Goal: Communication & Community: Share content

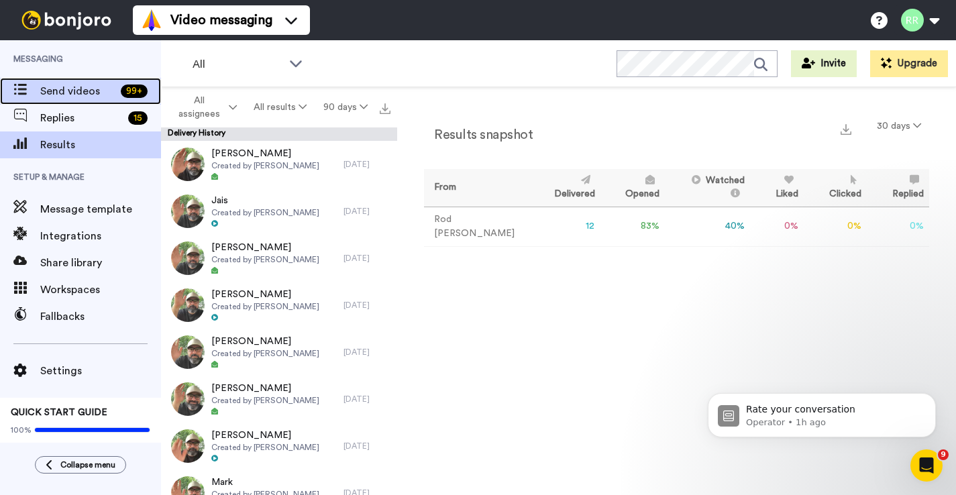
click at [84, 98] on span "Send videos" at bounding box center [77, 91] width 75 height 16
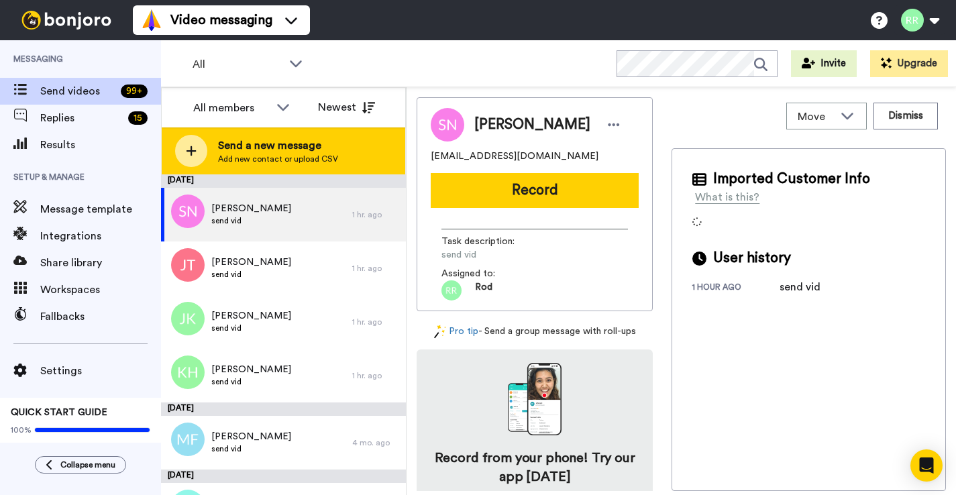
click at [252, 160] on span "Add new contact or upload CSV" at bounding box center [278, 159] width 120 height 11
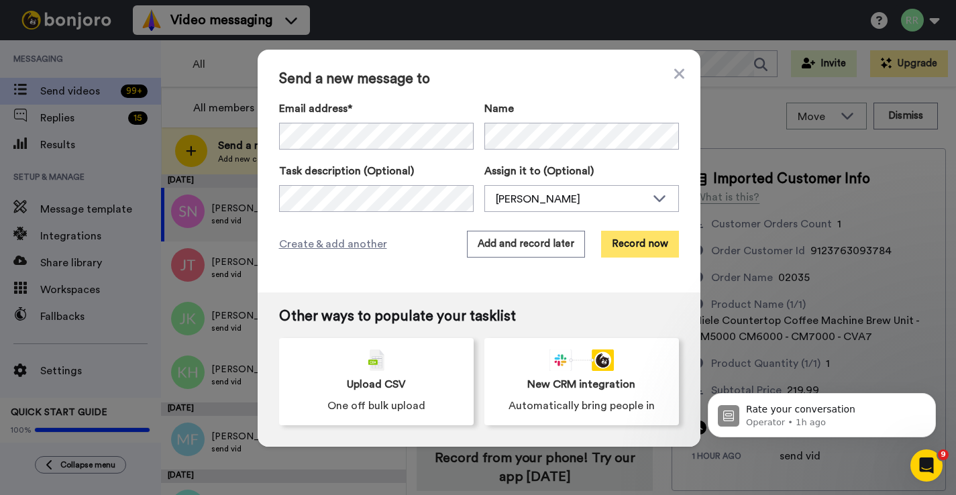
click at [623, 250] on button "Record now" at bounding box center [640, 244] width 78 height 27
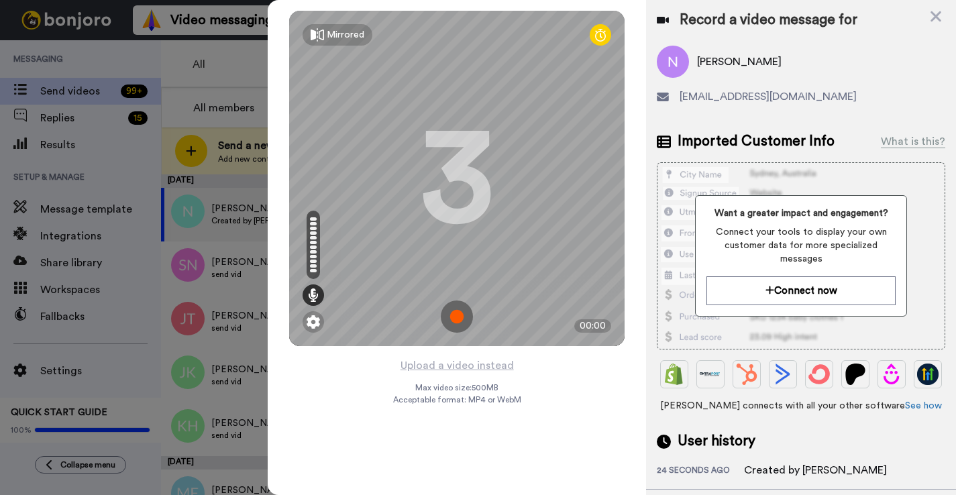
click at [455, 315] on img at bounding box center [457, 316] width 32 height 32
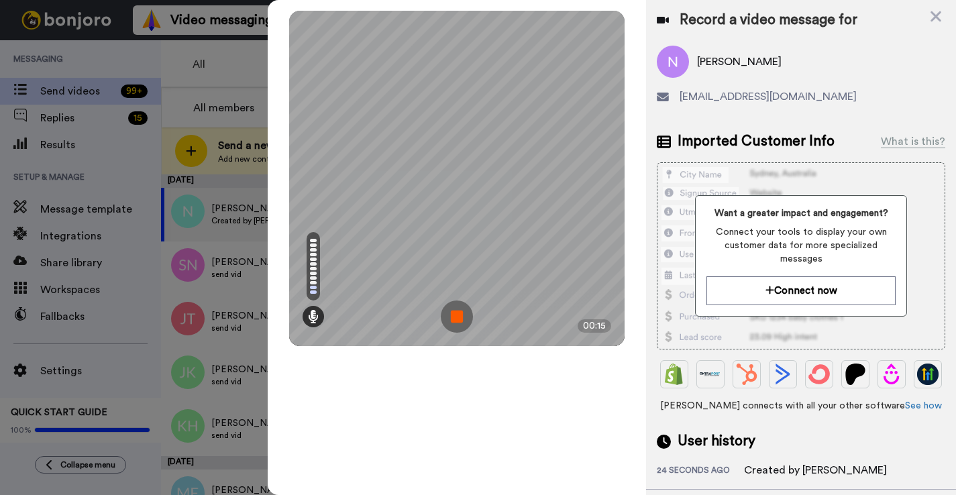
click at [455, 315] on img at bounding box center [457, 316] width 32 height 32
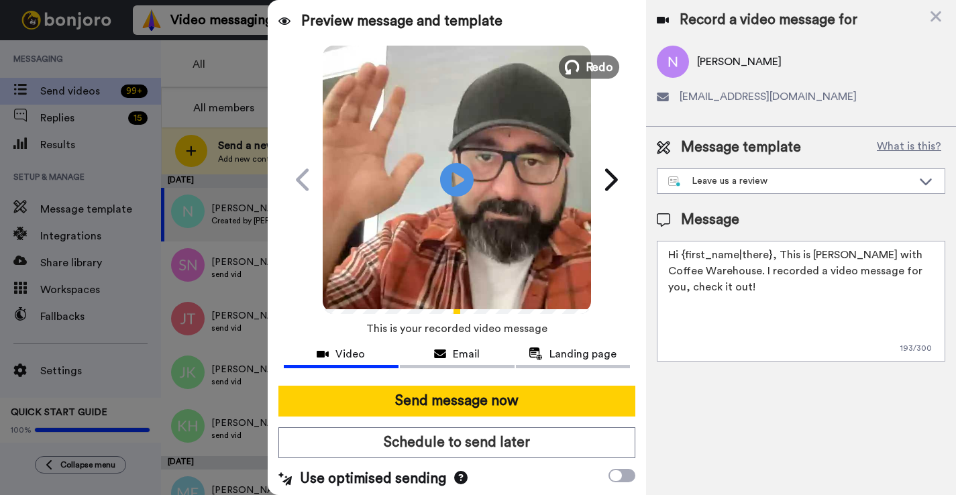
click at [583, 64] on button "Redo" at bounding box center [589, 66] width 60 height 23
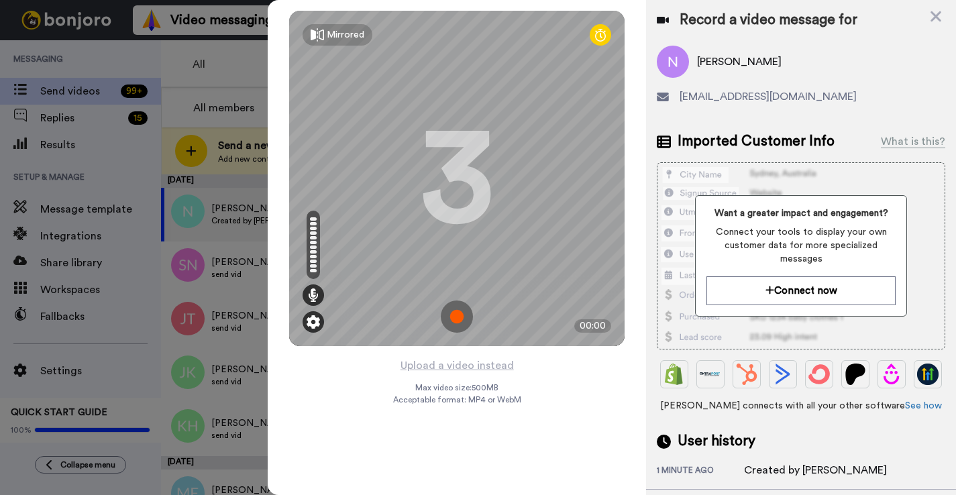
click at [315, 324] on img at bounding box center [312, 321] width 13 height 13
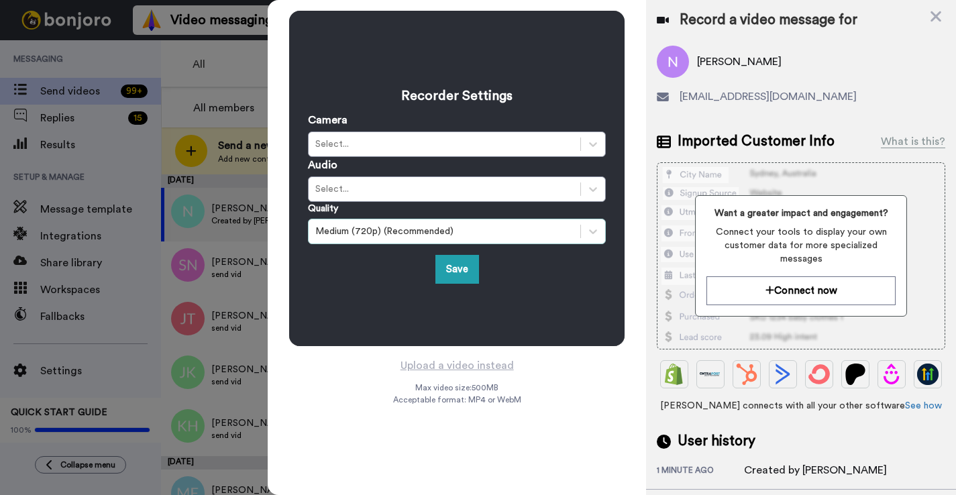
click at [448, 232] on div "Medium (720p) (Recommended)" at bounding box center [444, 231] width 258 height 13
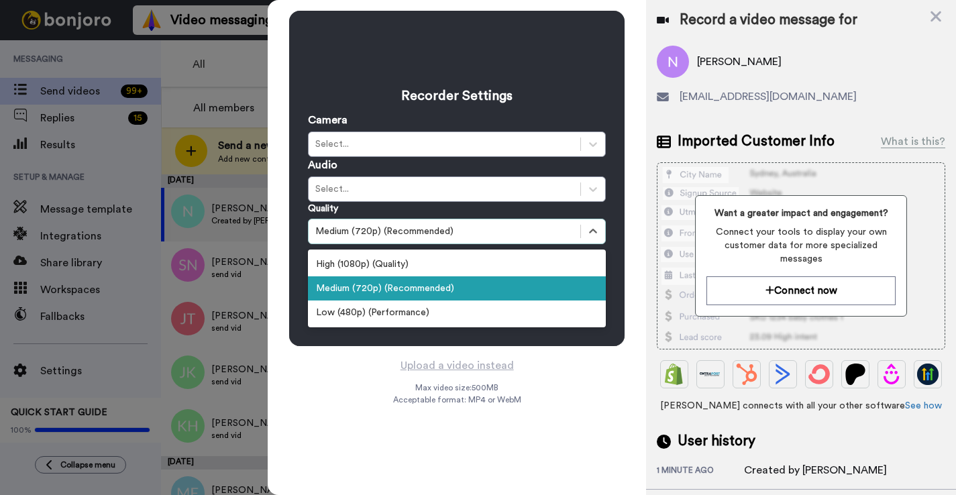
click at [525, 66] on div "Recorder Settings Camera Select... Audio Select... Quality option Medium (720p)…" at bounding box center [456, 178] width 335 height 335
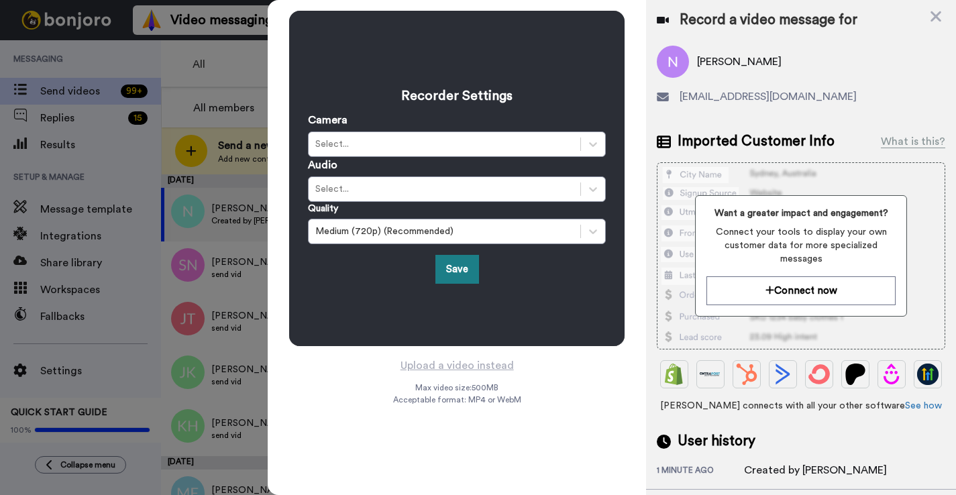
click at [463, 260] on button "Save" at bounding box center [457, 269] width 44 height 29
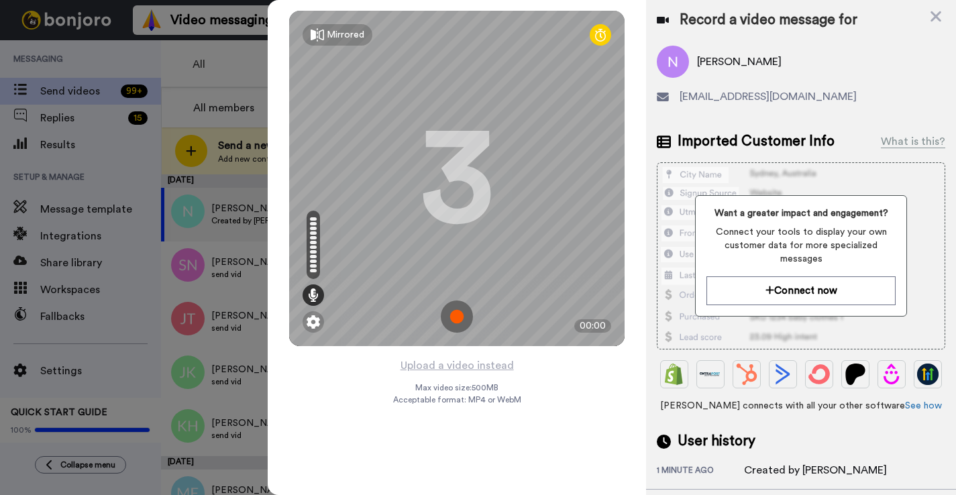
click at [456, 310] on img at bounding box center [457, 316] width 32 height 32
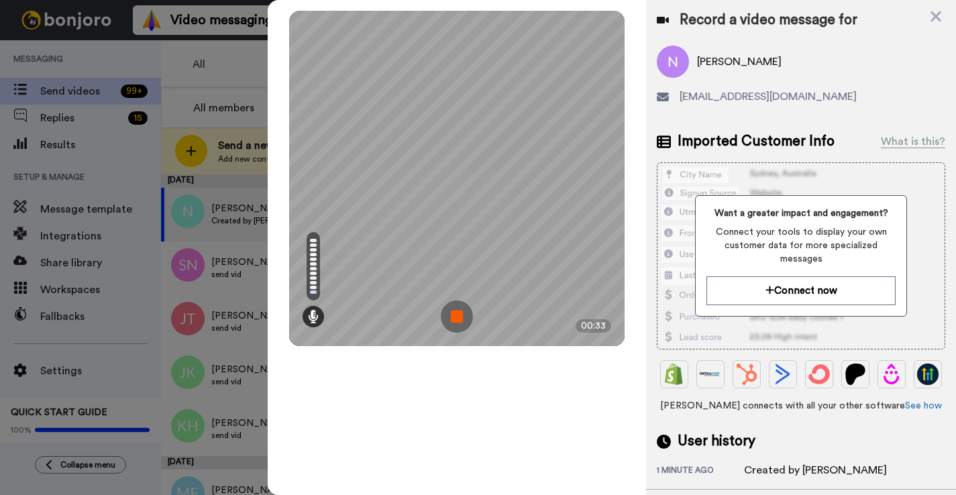
click at [456, 310] on img at bounding box center [457, 316] width 32 height 32
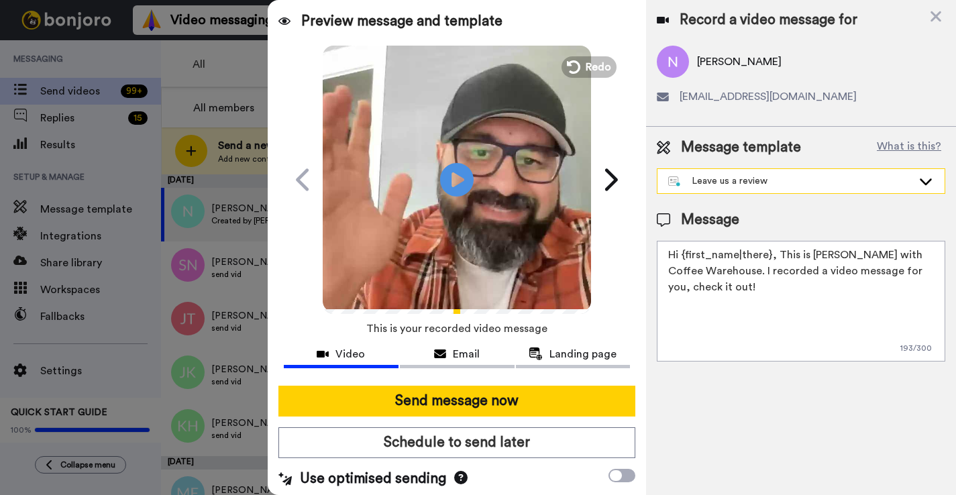
click at [827, 186] on div "Leave us a review" at bounding box center [790, 180] width 244 height 13
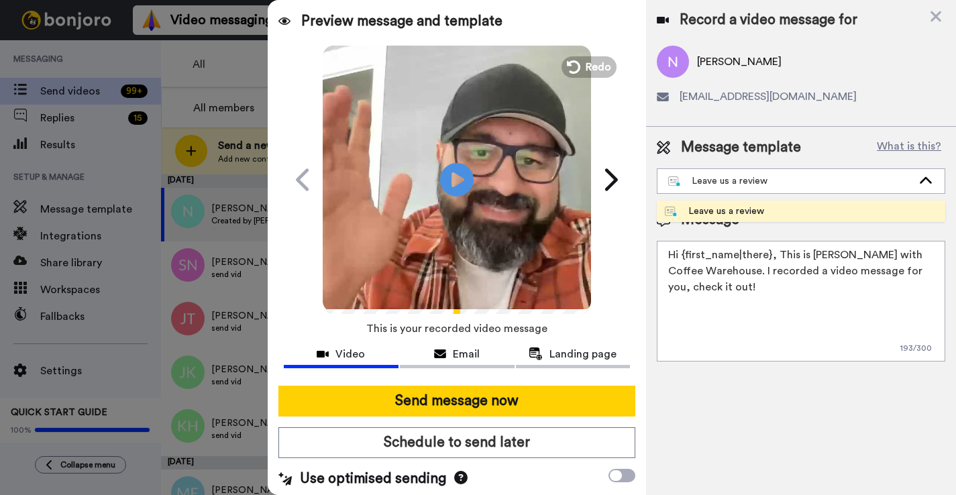
click at [818, 207] on li "Leave us a review" at bounding box center [801, 211] width 288 height 21
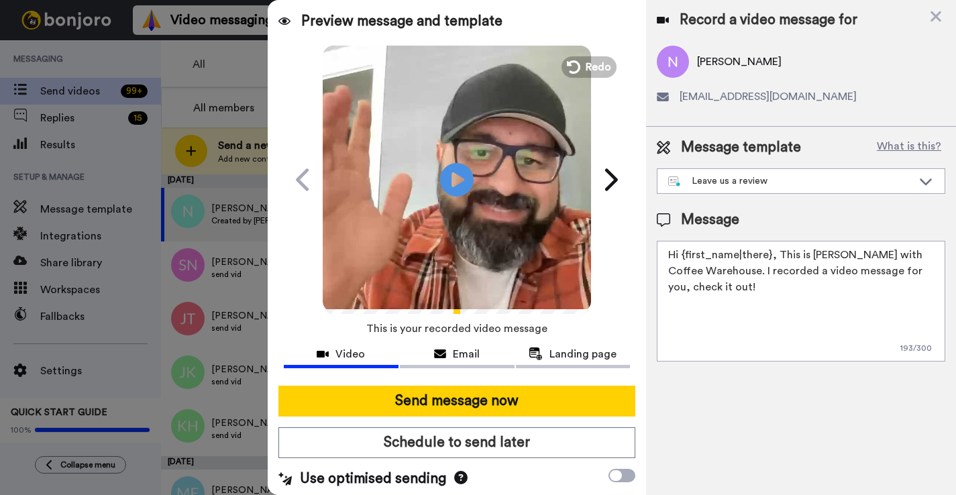
scroll to position [4, 0]
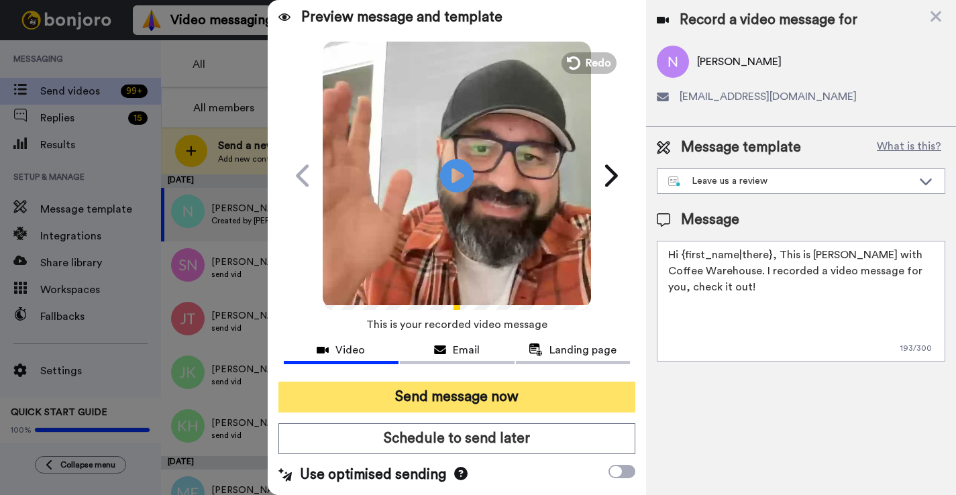
click at [457, 402] on button "Send message now" at bounding box center [456, 397] width 357 height 31
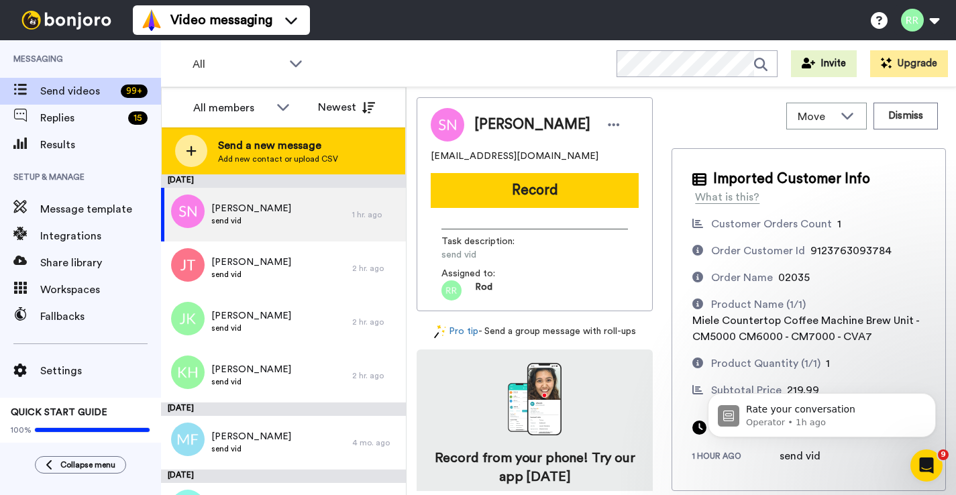
click at [310, 152] on span "Send a new message" at bounding box center [278, 145] width 120 height 16
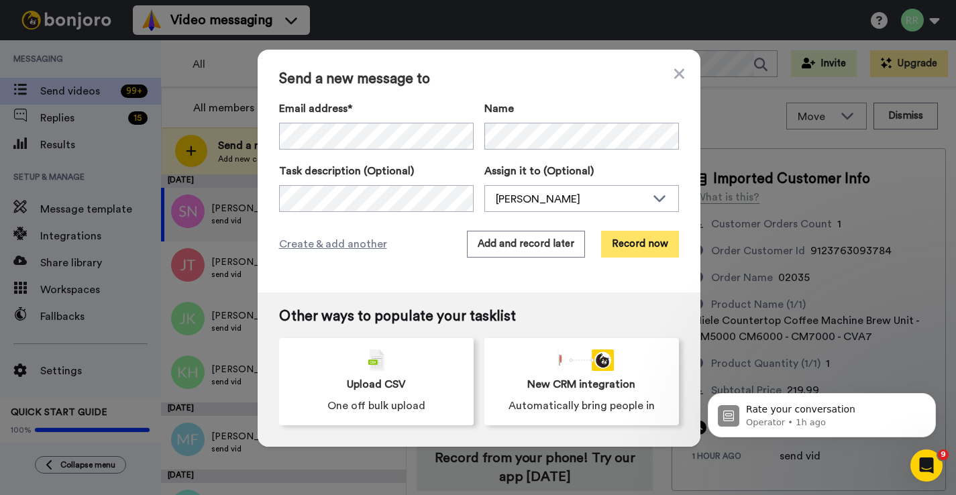
click at [642, 245] on button "Record now" at bounding box center [640, 244] width 78 height 27
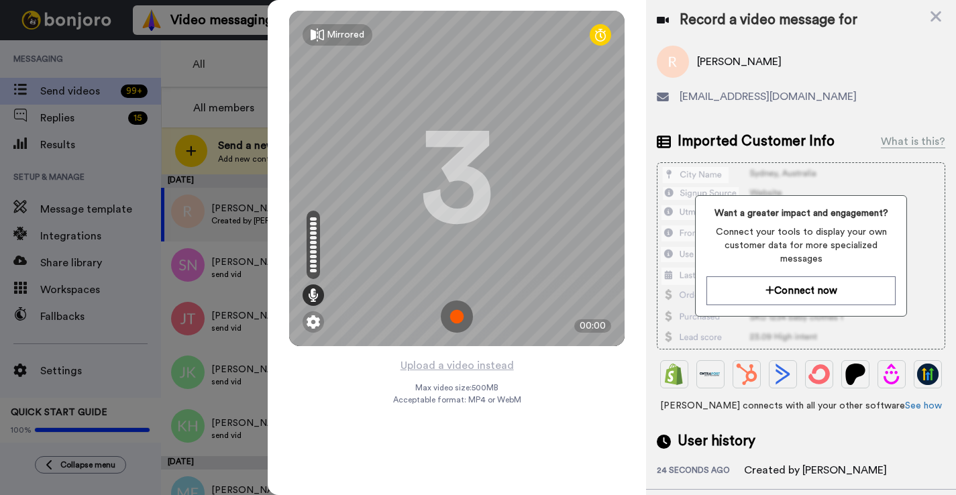
click at [458, 321] on img at bounding box center [457, 316] width 32 height 32
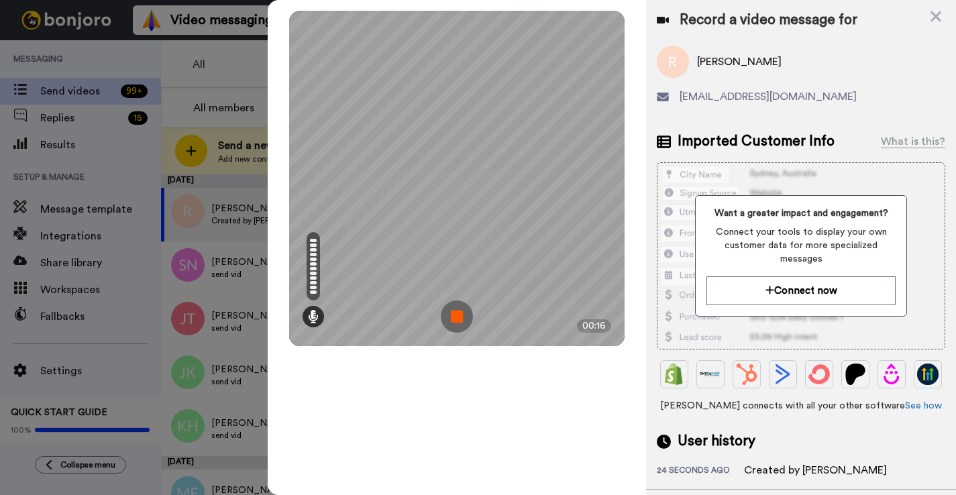
click at [458, 321] on img at bounding box center [457, 316] width 32 height 32
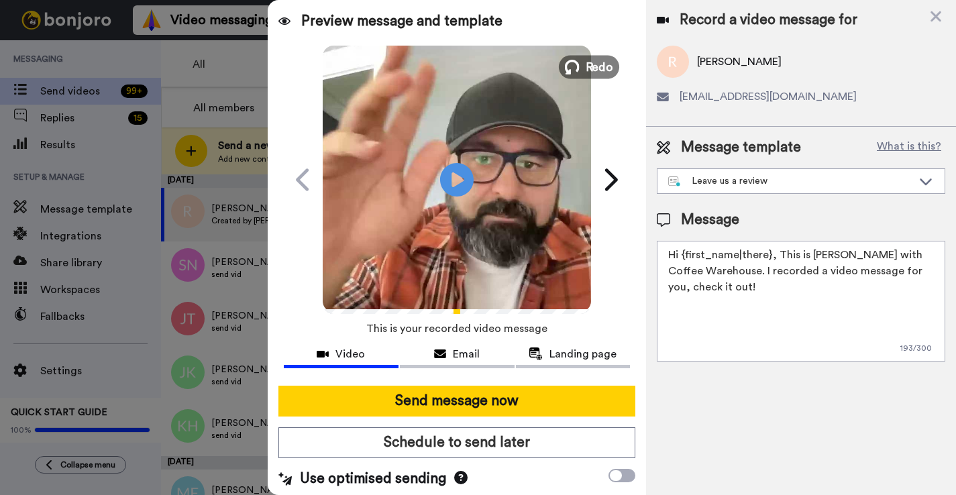
click at [600, 70] on span "Redo" at bounding box center [599, 66] width 28 height 17
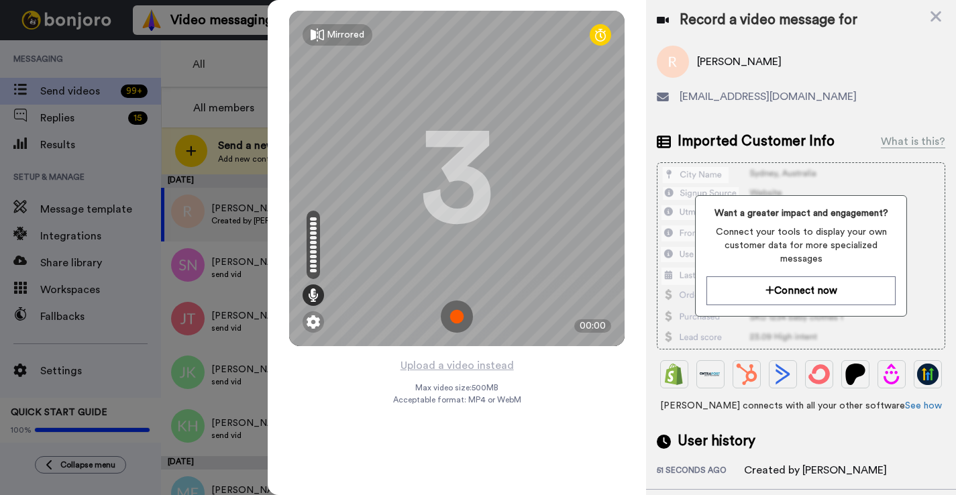
click at [453, 318] on img at bounding box center [457, 316] width 32 height 32
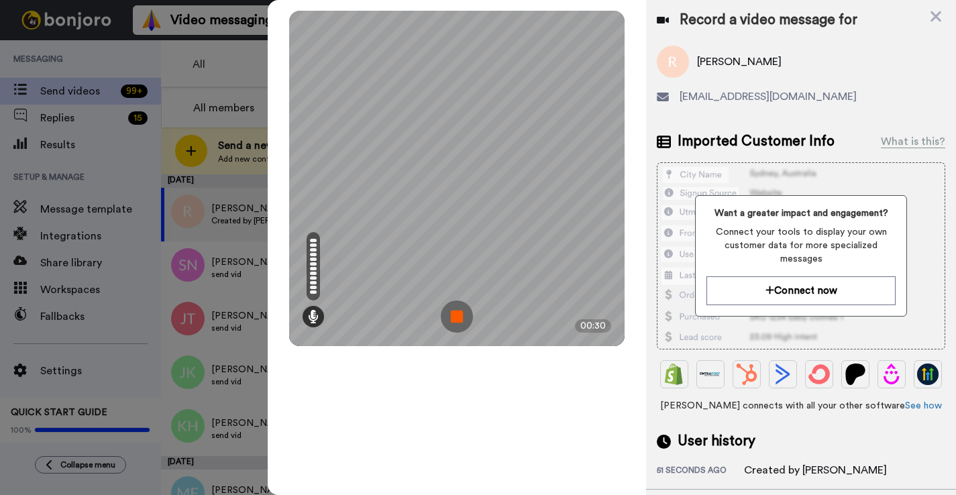
click at [453, 318] on img at bounding box center [457, 316] width 32 height 32
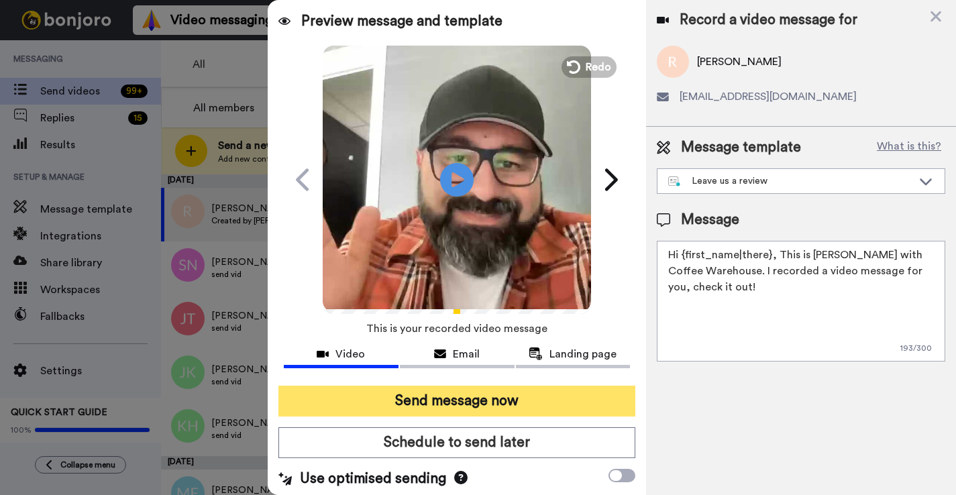
click at [463, 406] on button "Send message now" at bounding box center [456, 401] width 357 height 31
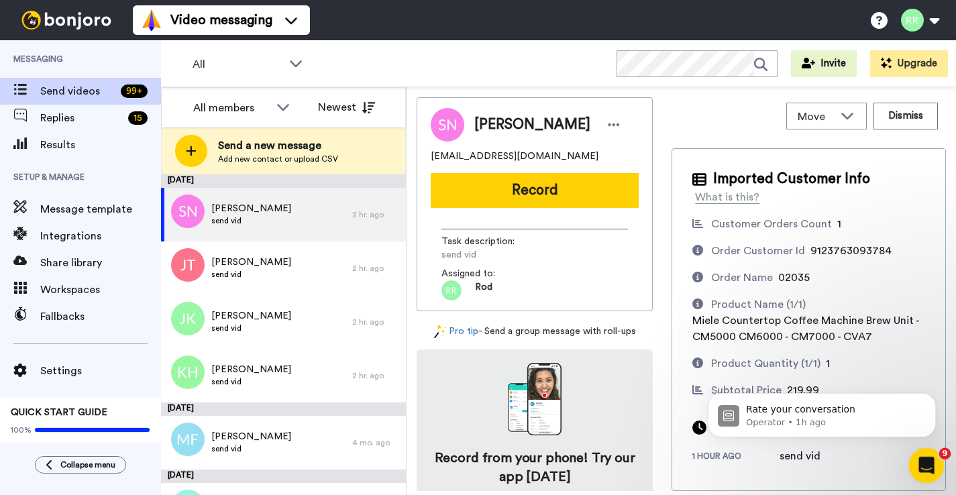
click at [927, 463] on icon "Open Intercom Messenger" at bounding box center [924, 464] width 22 height 22
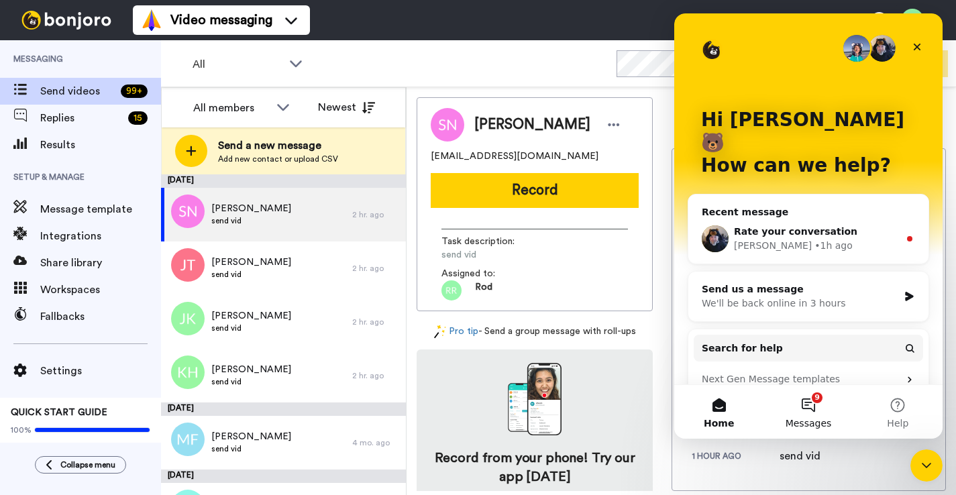
click at [819, 404] on button "9 Messages" at bounding box center [807, 412] width 89 height 54
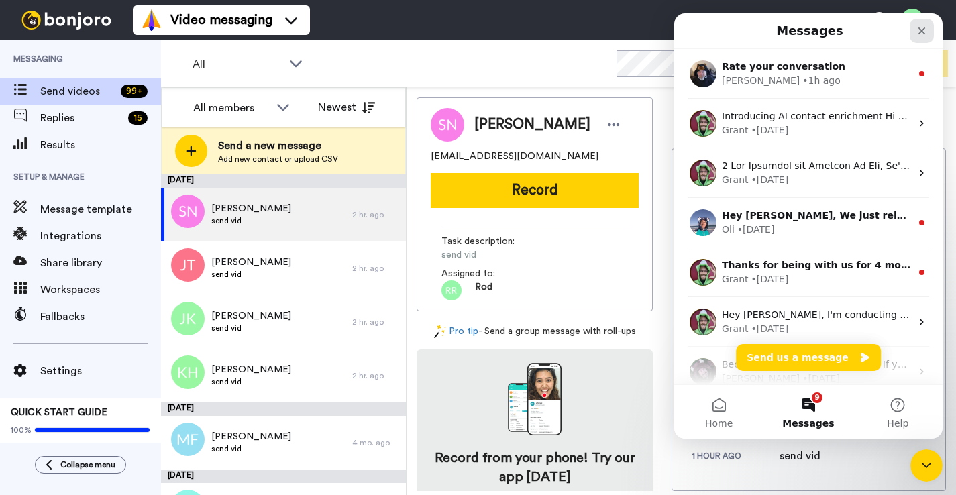
click at [923, 25] on icon "Close" at bounding box center [921, 30] width 11 height 11
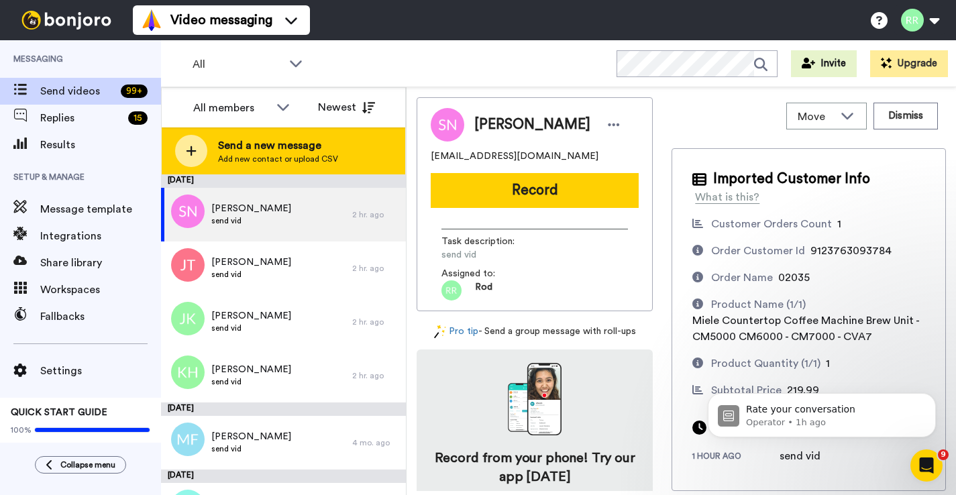
click at [249, 162] on span "Add new contact or upload CSV" at bounding box center [278, 159] width 120 height 11
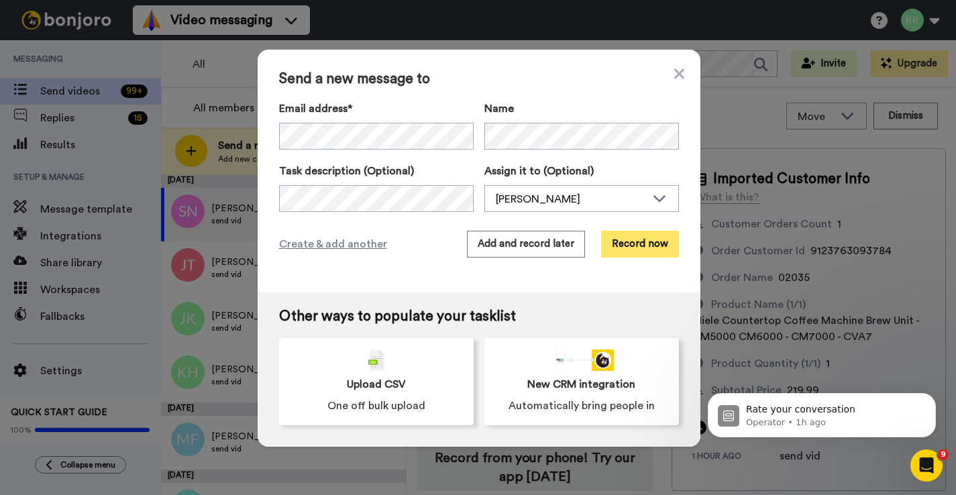
click at [634, 241] on button "Record now" at bounding box center [640, 244] width 78 height 27
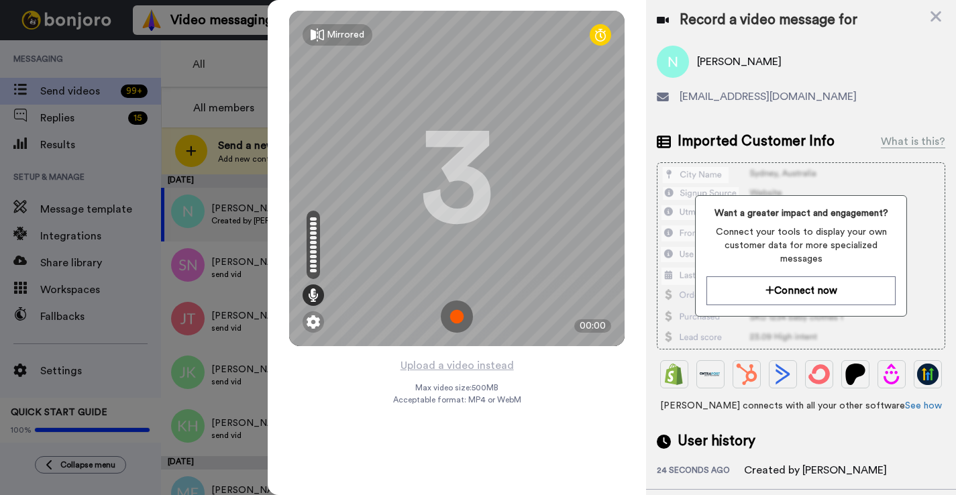
click at [461, 308] on img at bounding box center [457, 316] width 32 height 32
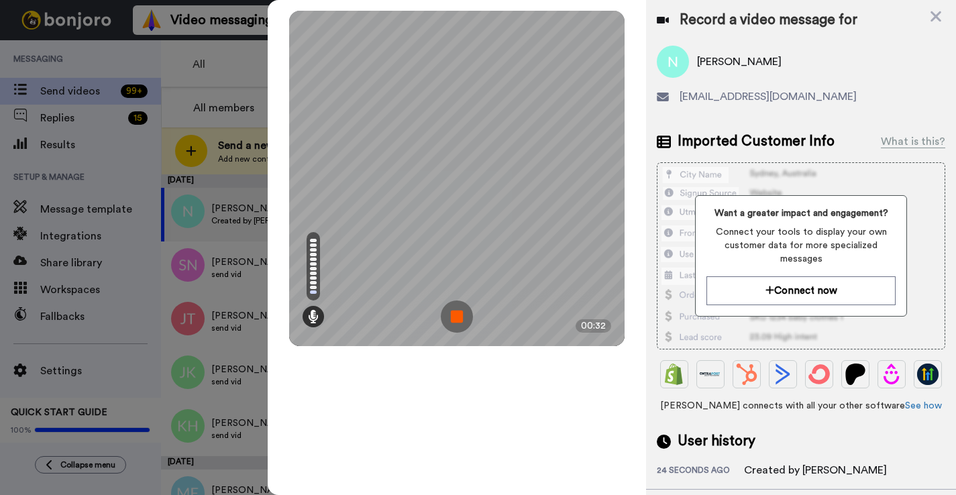
click at [461, 308] on img at bounding box center [457, 316] width 32 height 32
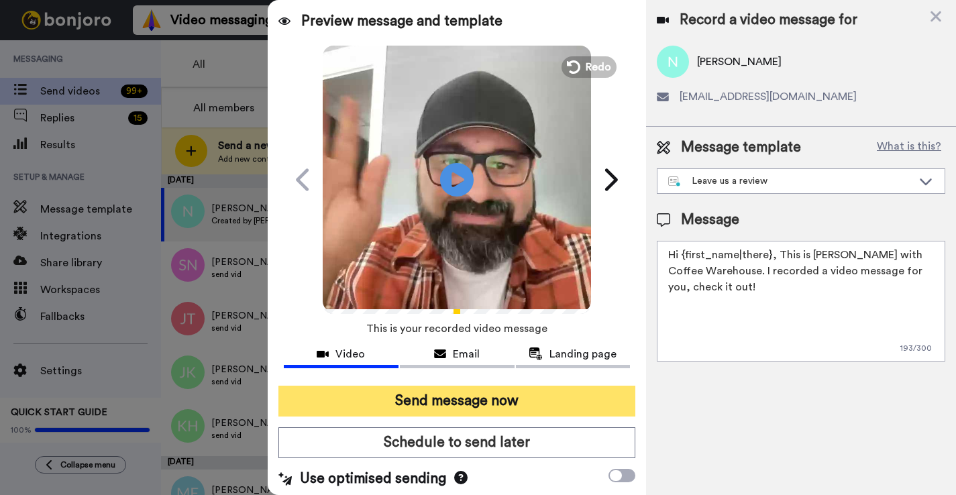
click at [523, 402] on button "Send message now" at bounding box center [456, 401] width 357 height 31
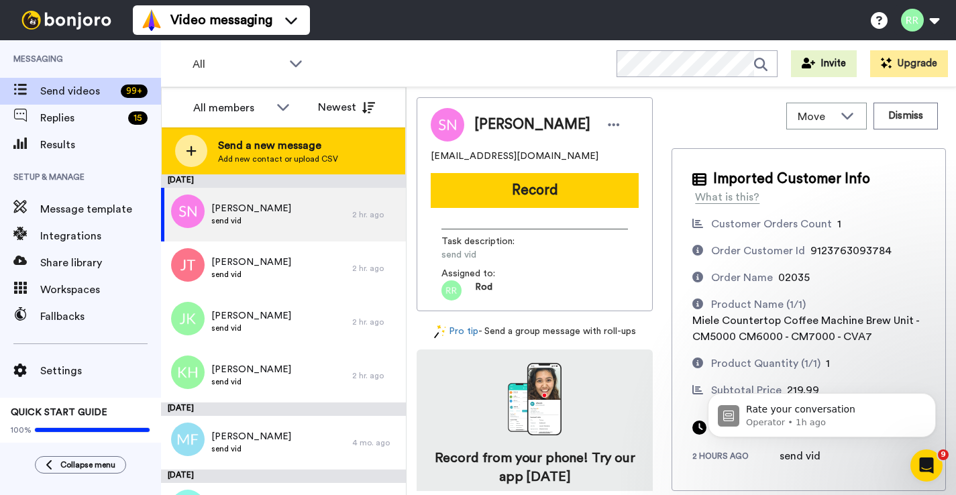
click at [244, 134] on div "Send a new message Add new contact or upload CSV" at bounding box center [283, 150] width 243 height 47
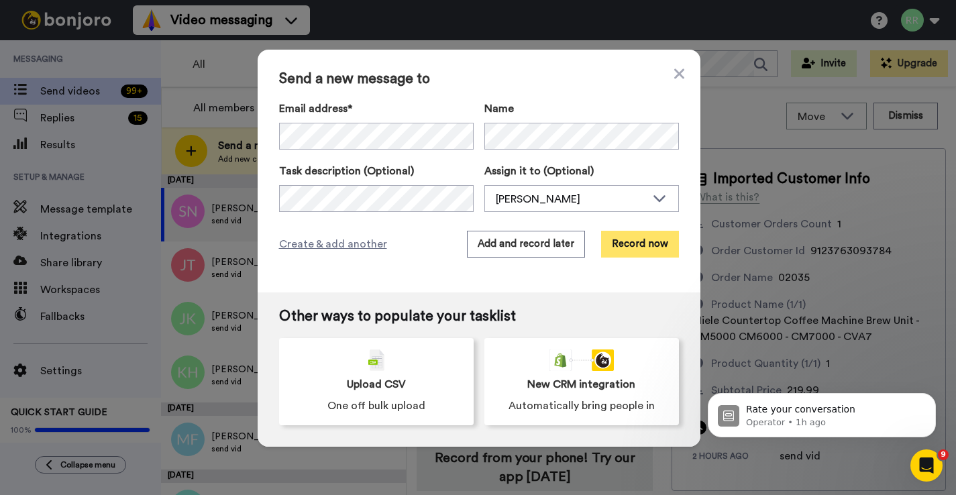
click at [620, 242] on button "Record now" at bounding box center [640, 244] width 78 height 27
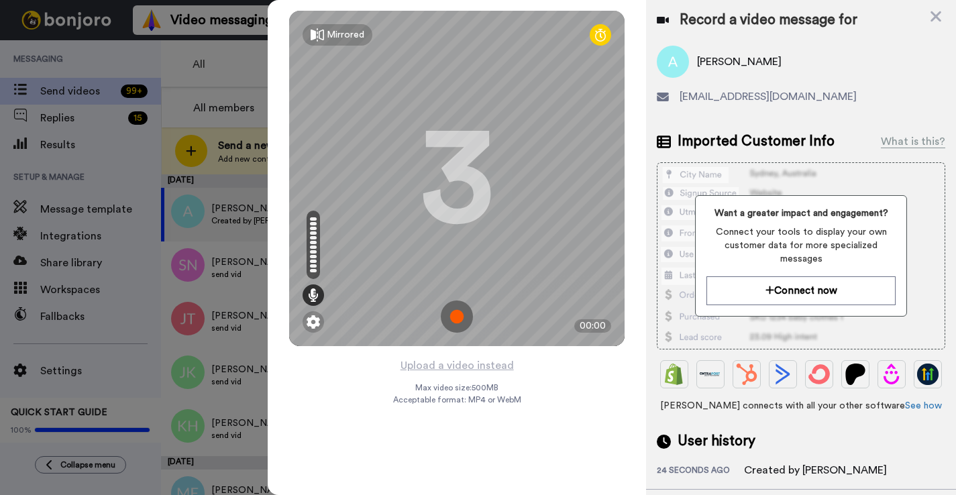
click at [459, 326] on img at bounding box center [457, 316] width 32 height 32
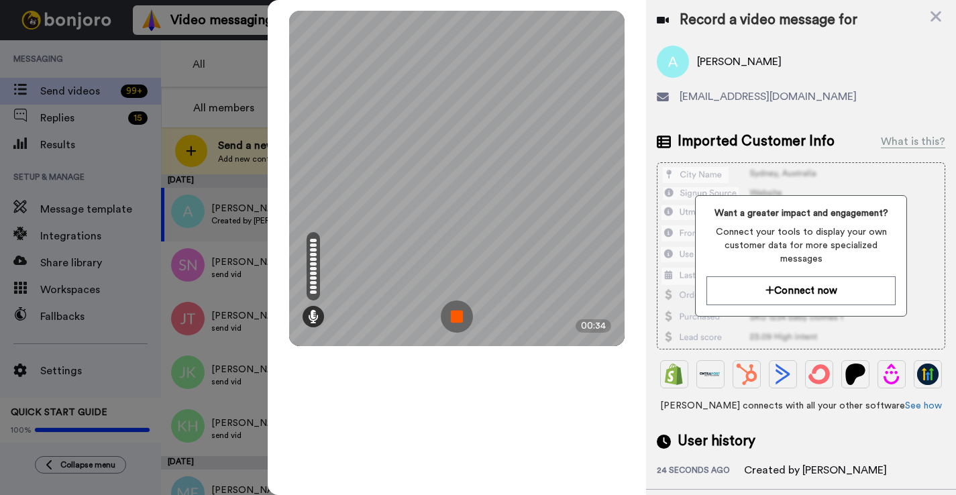
click at [459, 324] on img at bounding box center [457, 316] width 32 height 32
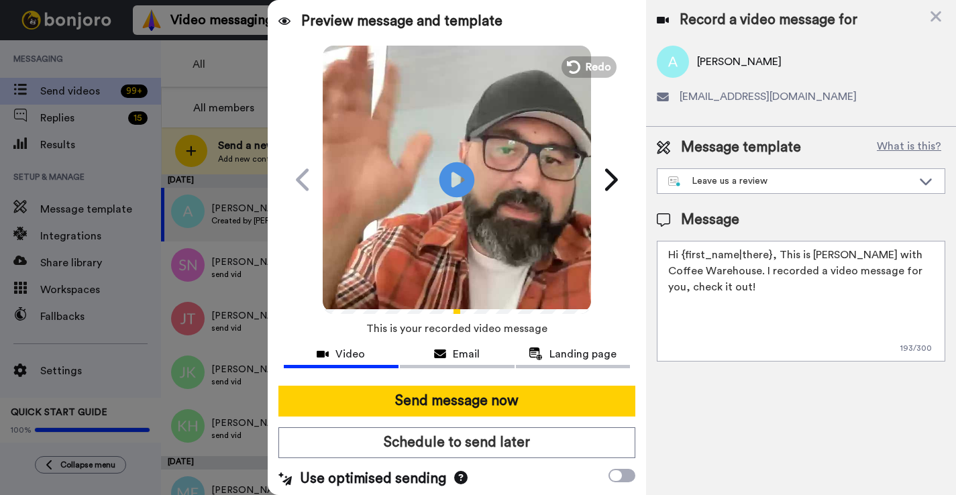
click at [457, 190] on icon at bounding box center [457, 180] width 36 height 36
click at [451, 199] on icon "Play/Pause" at bounding box center [457, 180] width 36 height 64
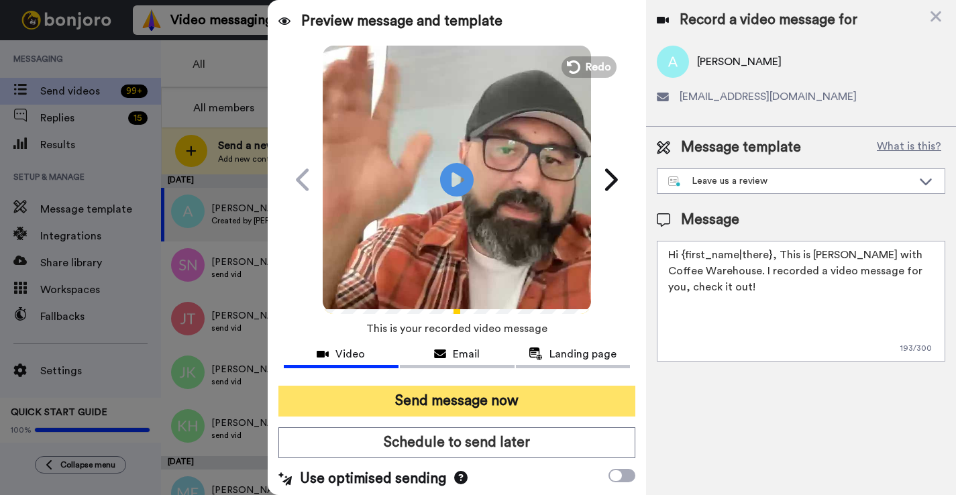
click at [473, 390] on button "Send message now" at bounding box center [456, 401] width 357 height 31
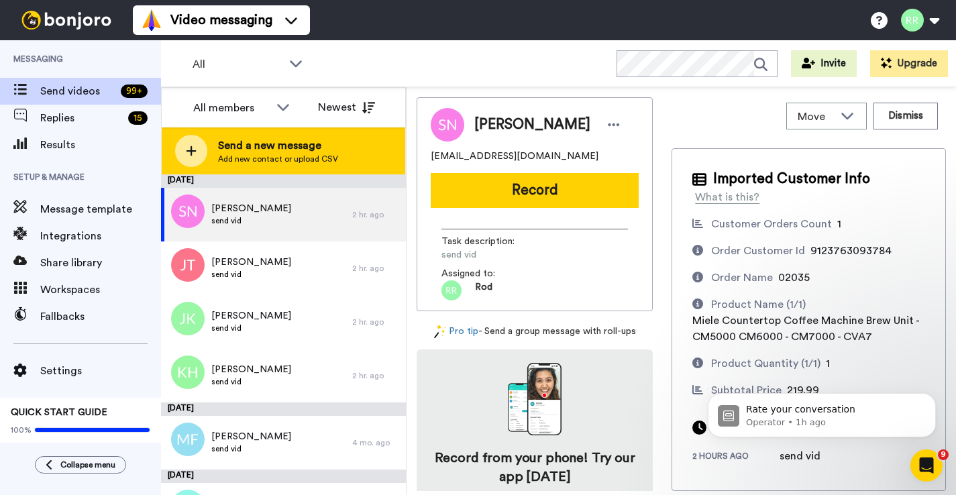
click at [251, 150] on span "Send a new message" at bounding box center [278, 145] width 120 height 16
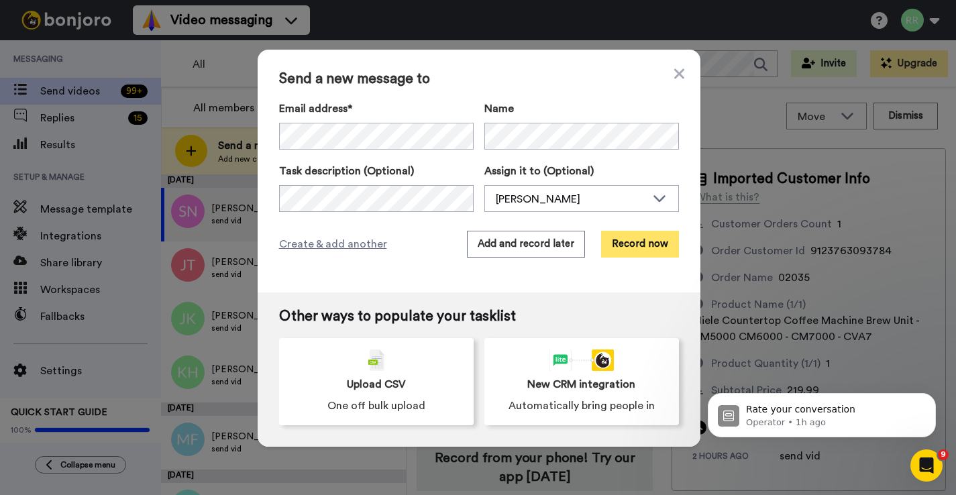
click at [630, 247] on button "Record now" at bounding box center [640, 244] width 78 height 27
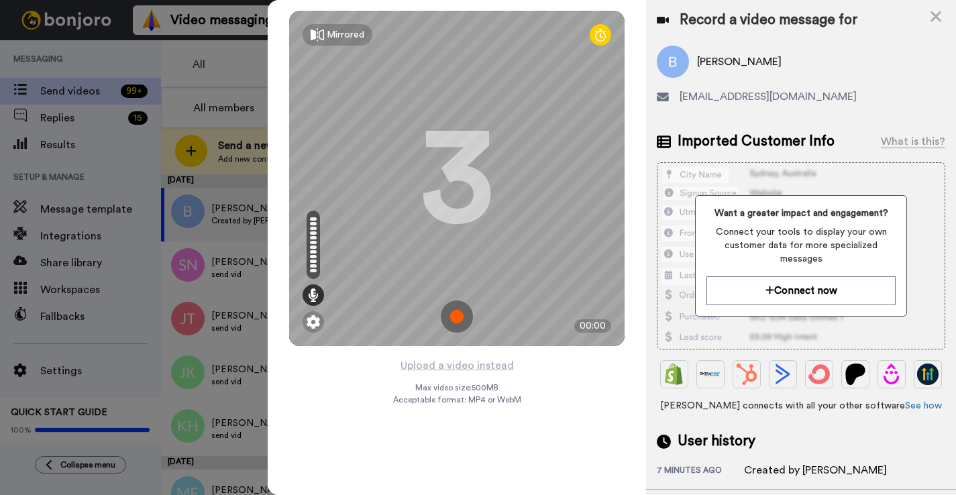
click at [454, 308] on img at bounding box center [457, 316] width 32 height 32
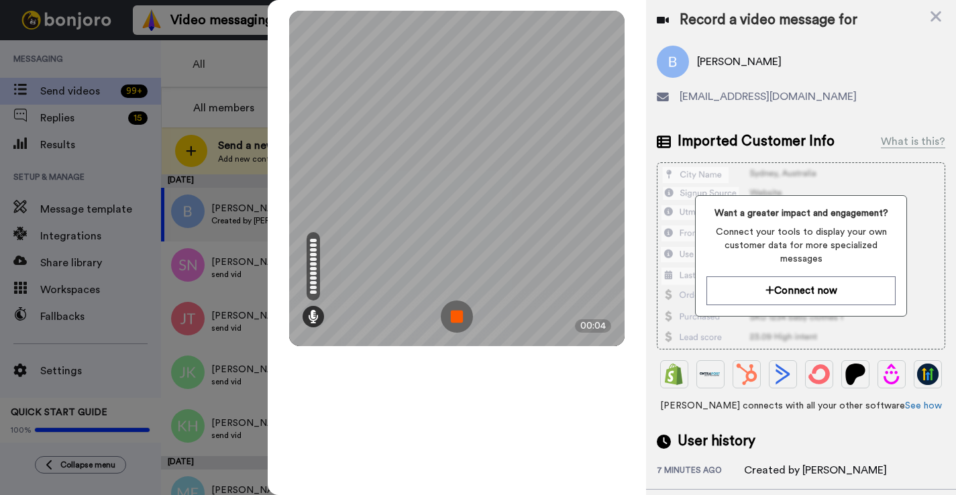
click at [454, 308] on img at bounding box center [457, 316] width 32 height 32
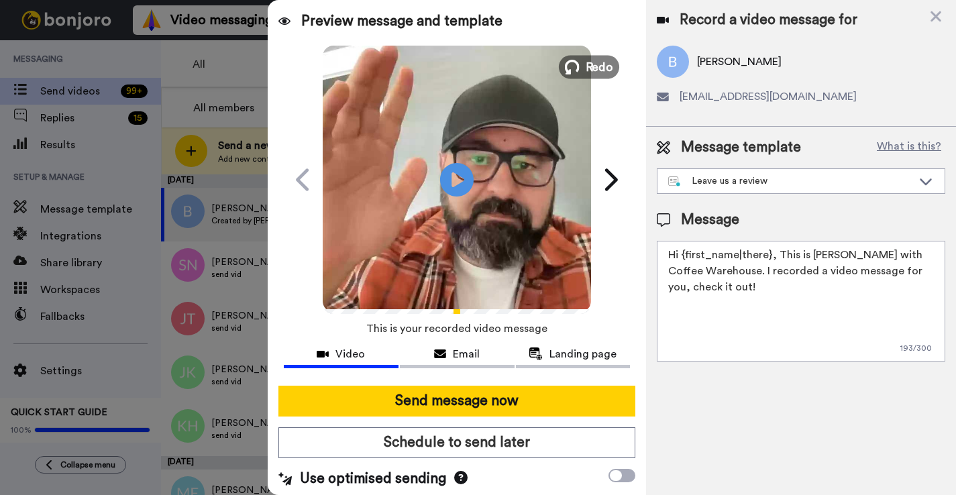
click at [600, 68] on span "Redo" at bounding box center [599, 66] width 28 height 17
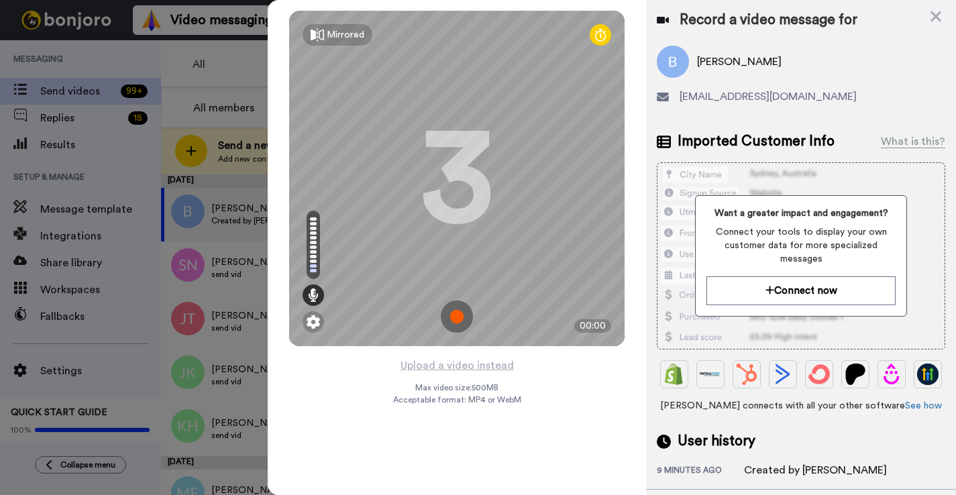
click at [455, 317] on img at bounding box center [457, 316] width 32 height 32
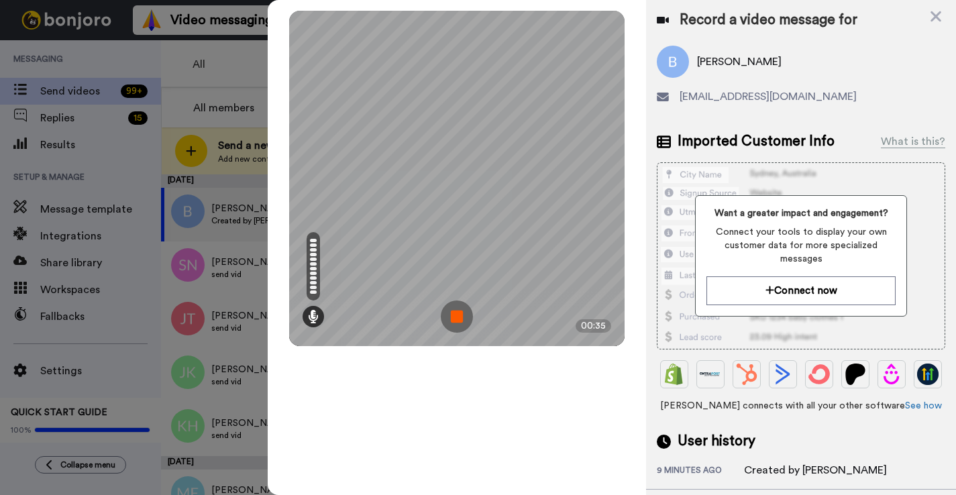
click at [455, 317] on img at bounding box center [457, 316] width 32 height 32
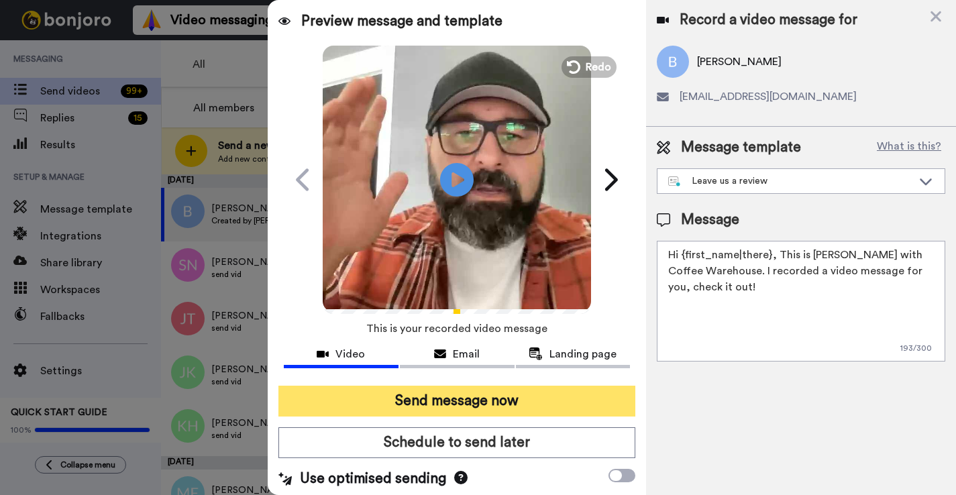
click at [435, 398] on button "Send message now" at bounding box center [456, 401] width 357 height 31
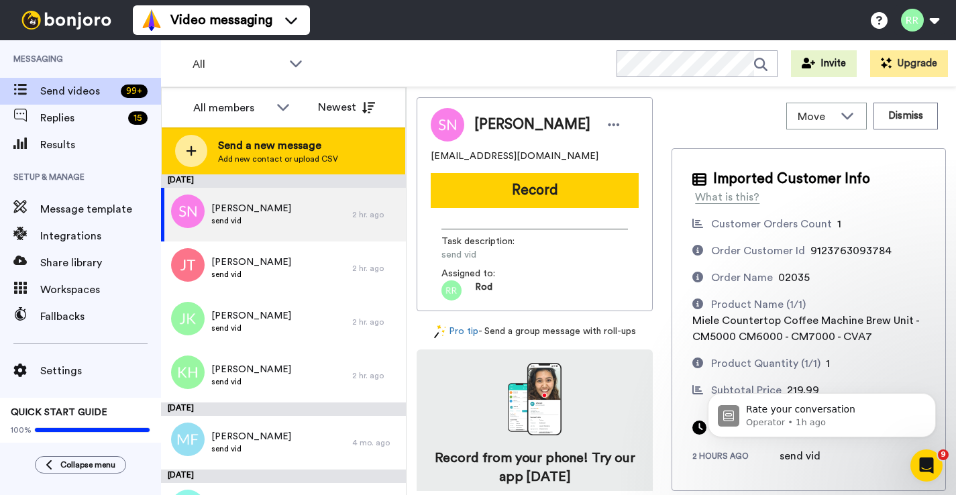
click at [354, 160] on div "Send a new message Add new contact or upload CSV" at bounding box center [283, 150] width 243 height 47
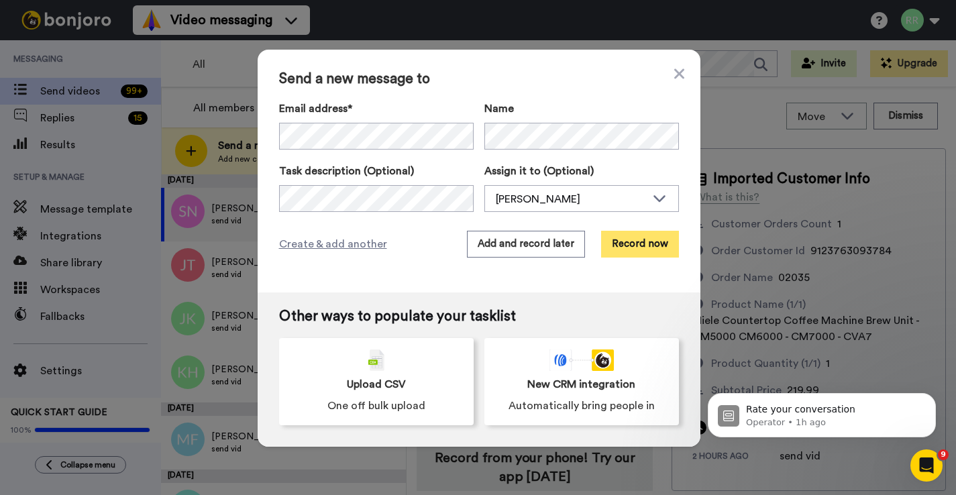
click at [620, 238] on button "Record now" at bounding box center [640, 244] width 78 height 27
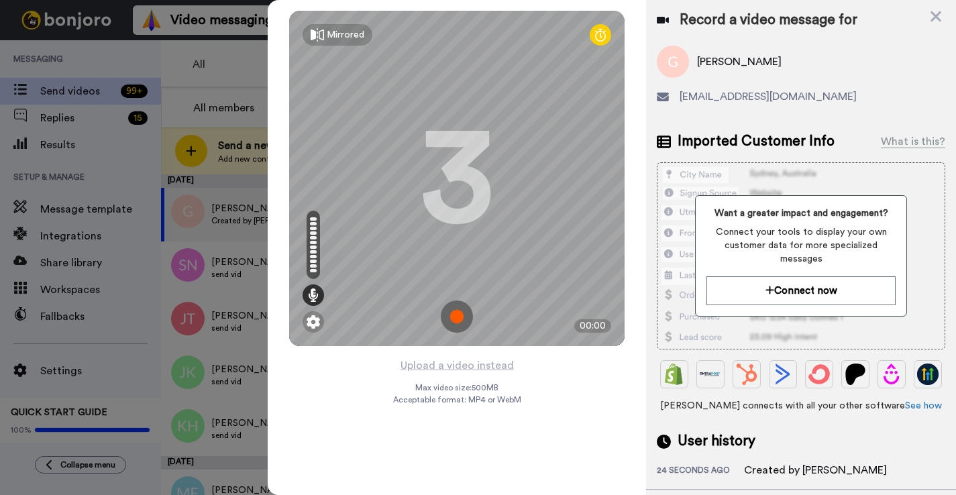
click at [459, 321] on img at bounding box center [457, 316] width 32 height 32
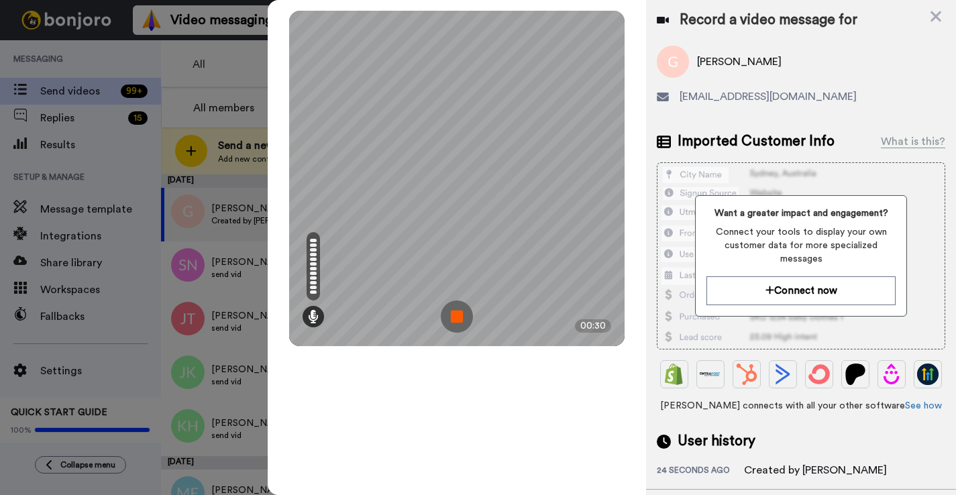
click at [459, 321] on img at bounding box center [457, 316] width 32 height 32
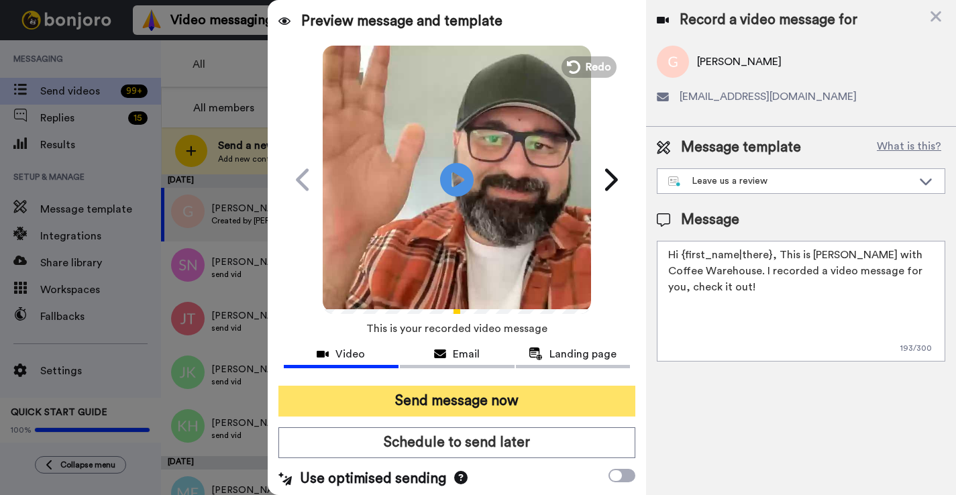
click at [459, 402] on button "Send message now" at bounding box center [456, 401] width 357 height 31
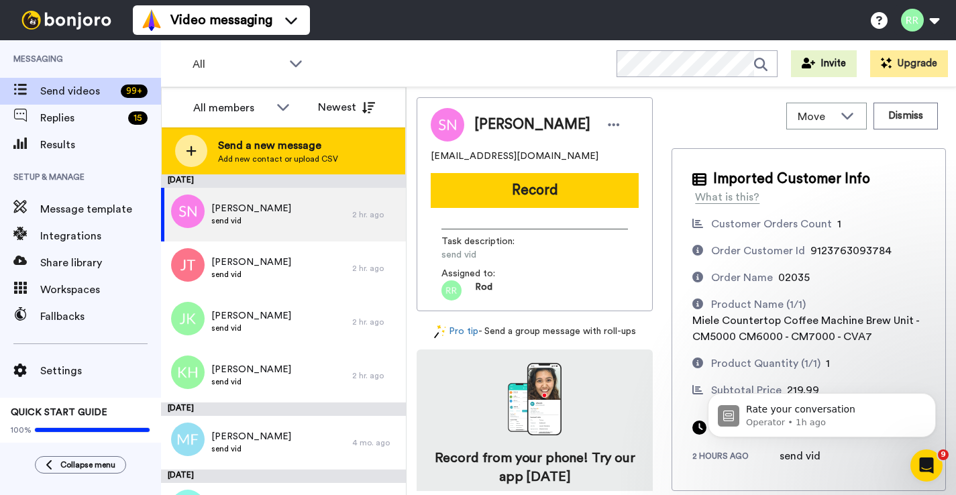
click at [245, 150] on span "Send a new message" at bounding box center [278, 145] width 120 height 16
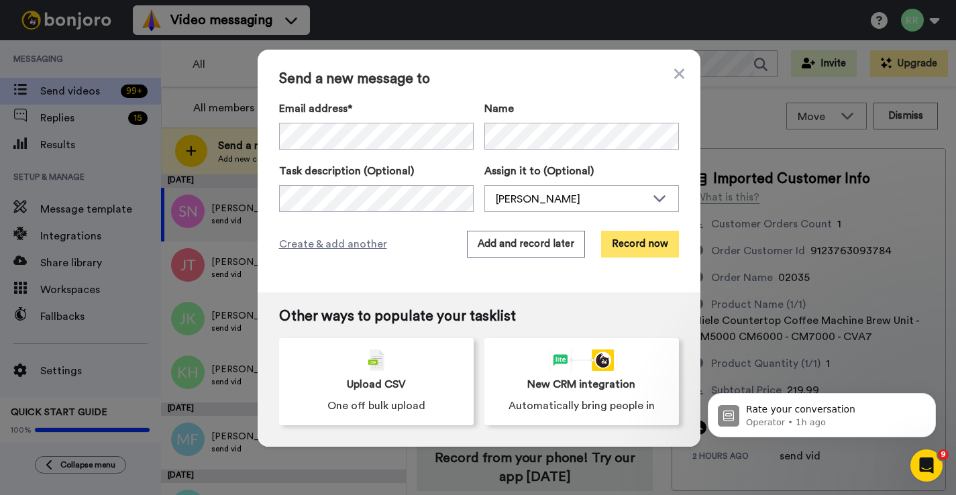
click at [624, 251] on button "Record now" at bounding box center [640, 244] width 78 height 27
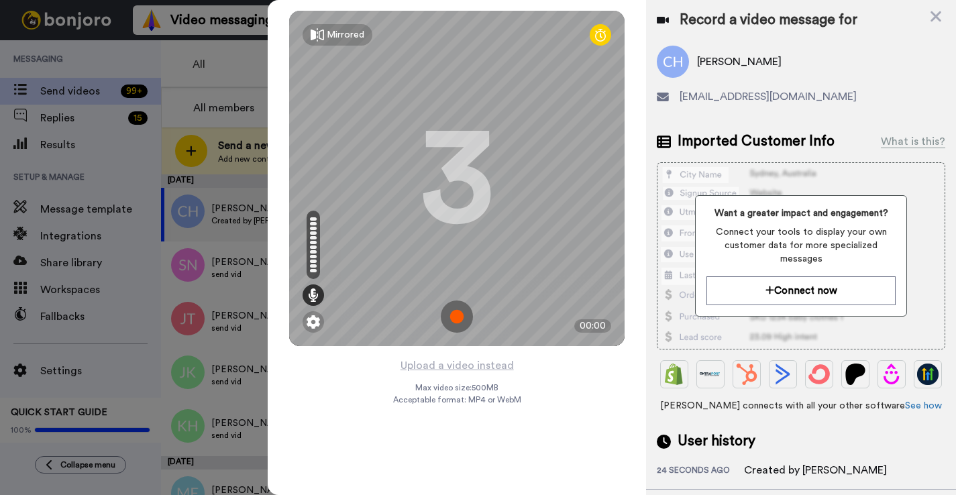
click at [457, 323] on img at bounding box center [457, 316] width 32 height 32
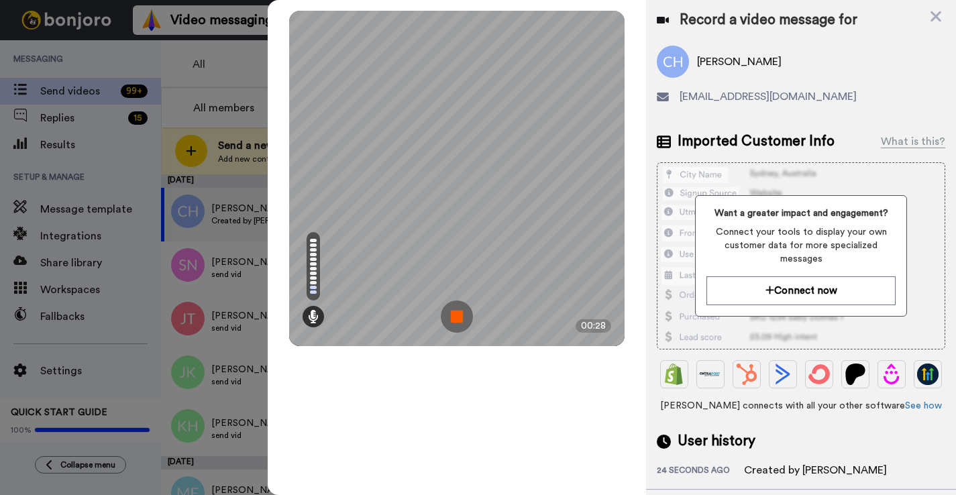
click at [457, 323] on img at bounding box center [457, 316] width 32 height 32
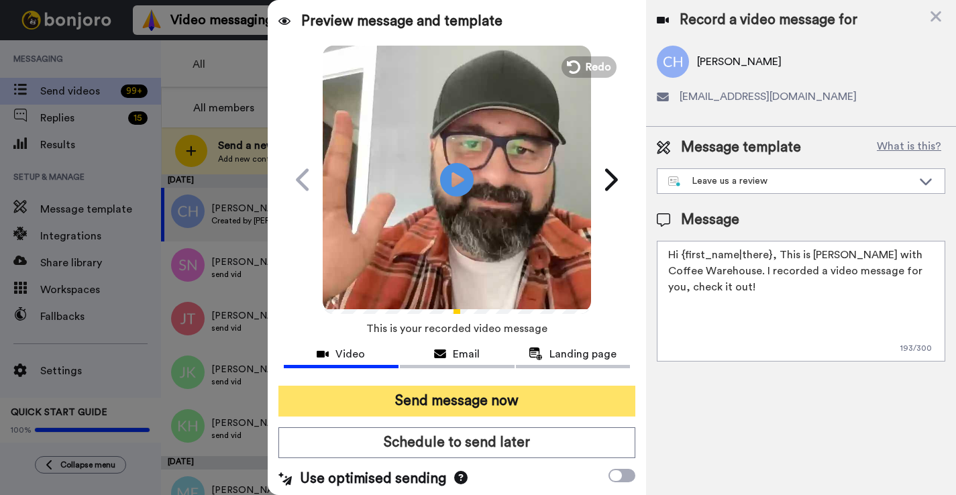
click at [535, 402] on button "Send message now" at bounding box center [456, 401] width 357 height 31
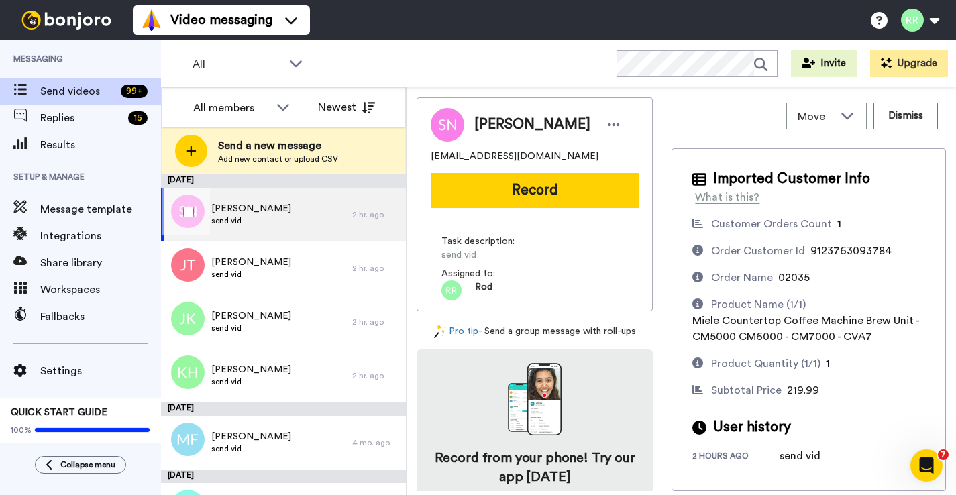
click at [244, 223] on span "send vid" at bounding box center [251, 220] width 80 height 11
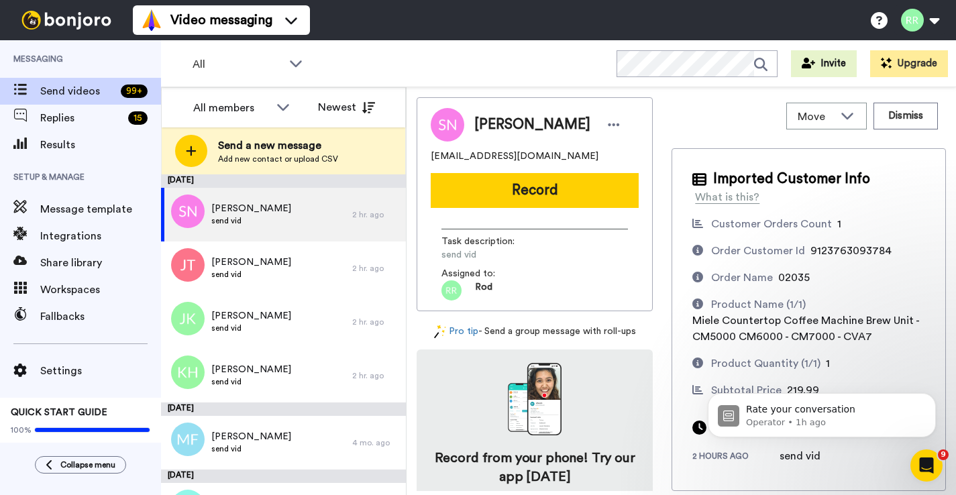
scroll to position [46, 0]
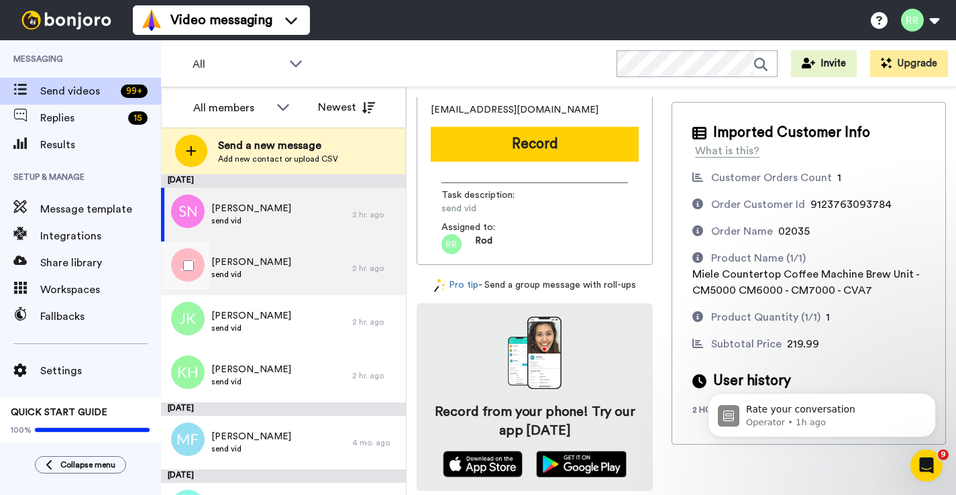
click at [276, 275] on span "send vid" at bounding box center [251, 274] width 80 height 11
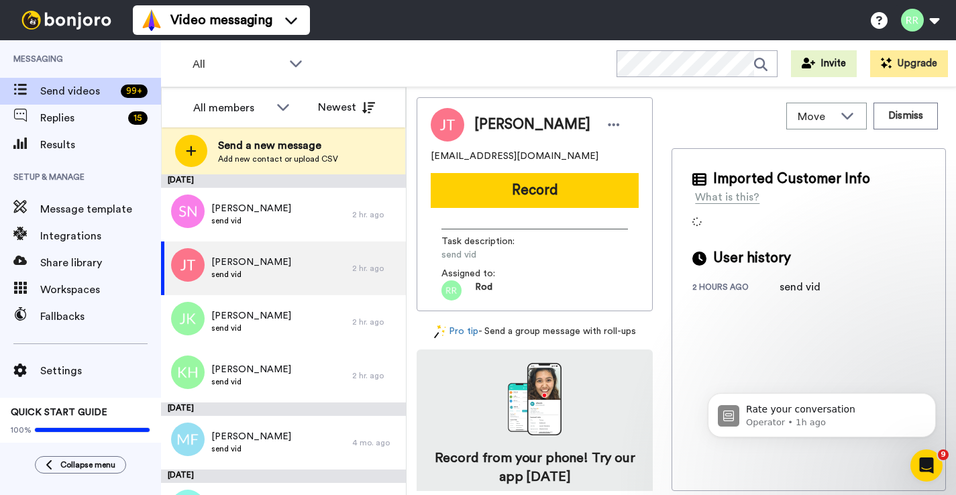
scroll to position [46, 0]
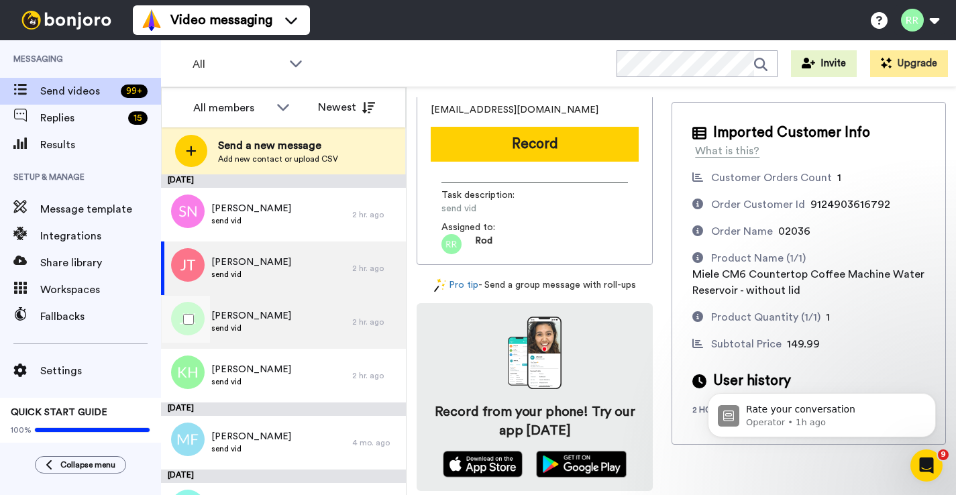
click at [278, 314] on span "[PERSON_NAME]" at bounding box center [251, 315] width 80 height 13
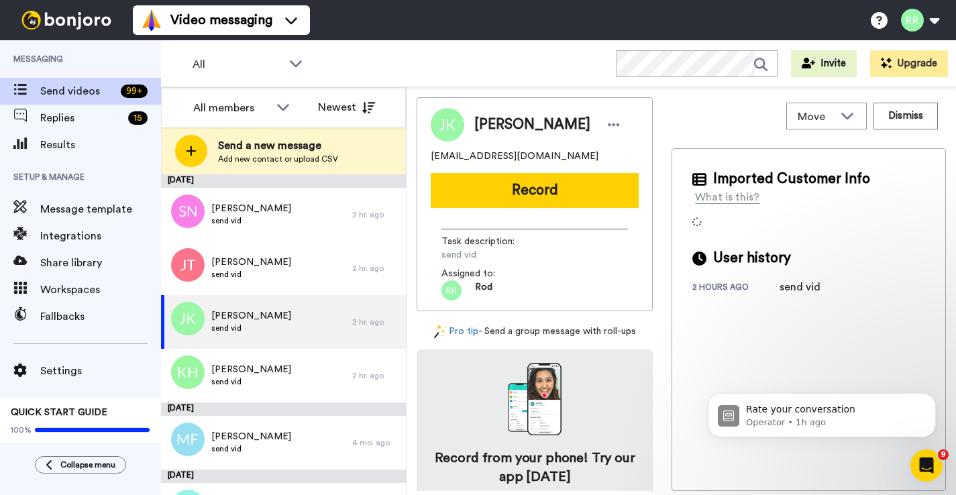
scroll to position [46, 0]
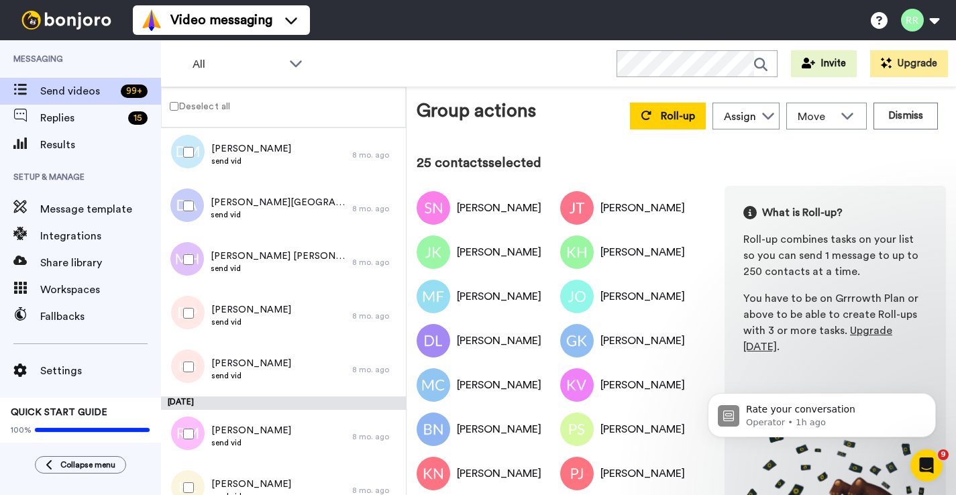
scroll to position [15741, 0]
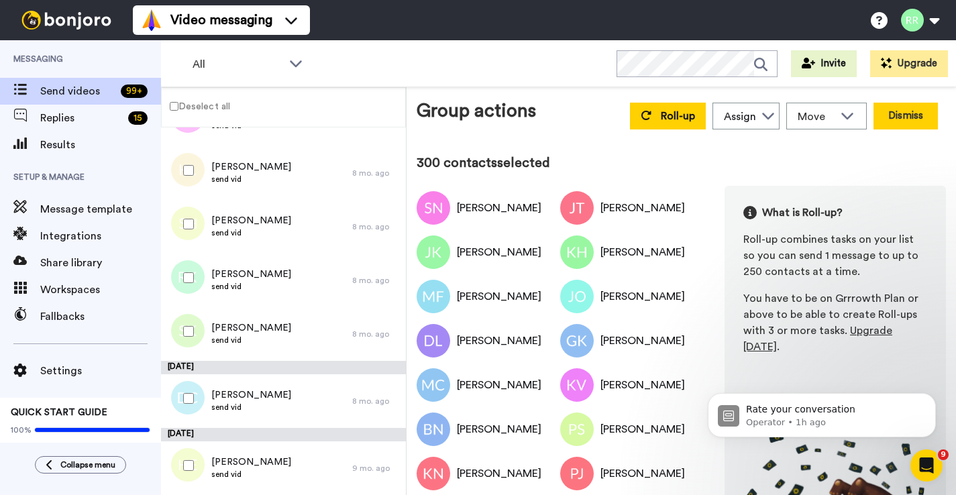
click at [917, 115] on button "Dismiss" at bounding box center [905, 116] width 64 height 27
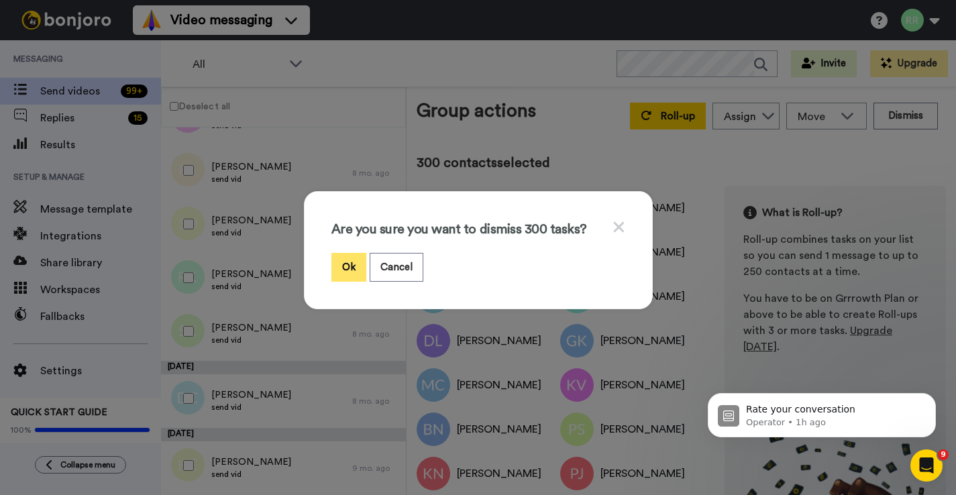
click at [348, 272] on button "Ok" at bounding box center [348, 267] width 35 height 29
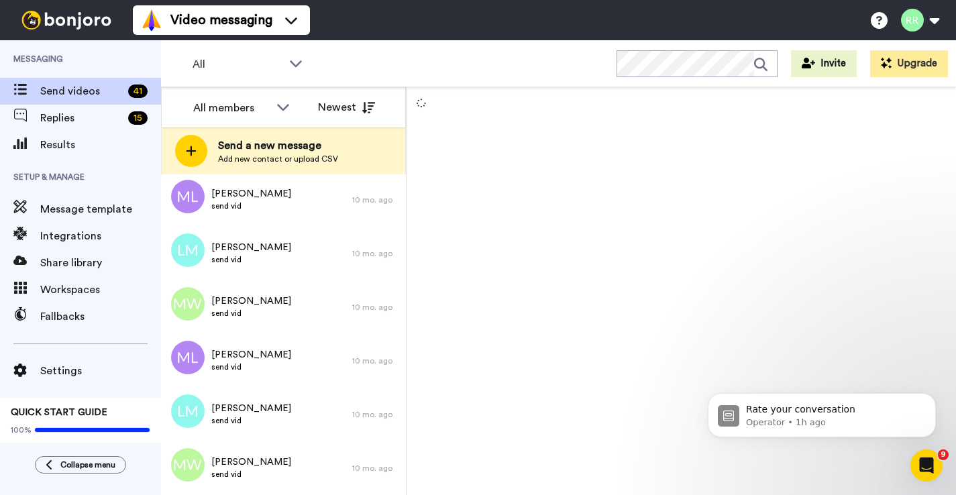
scroll to position [13145, 0]
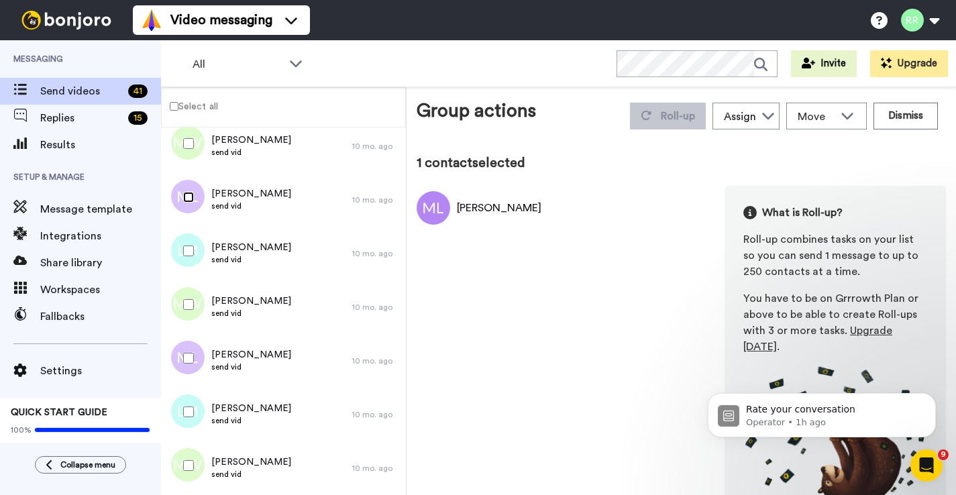
scroll to position [13098, 0]
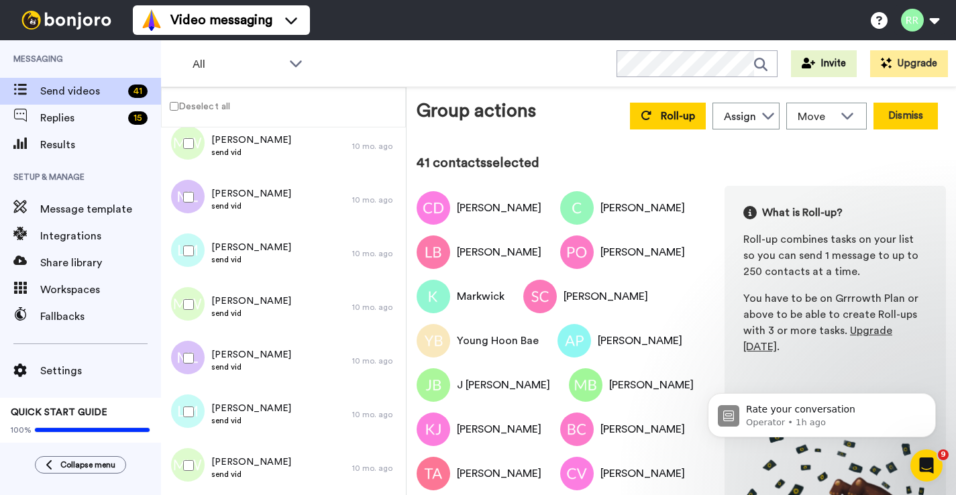
click at [889, 115] on button "Dismiss" at bounding box center [905, 116] width 64 height 27
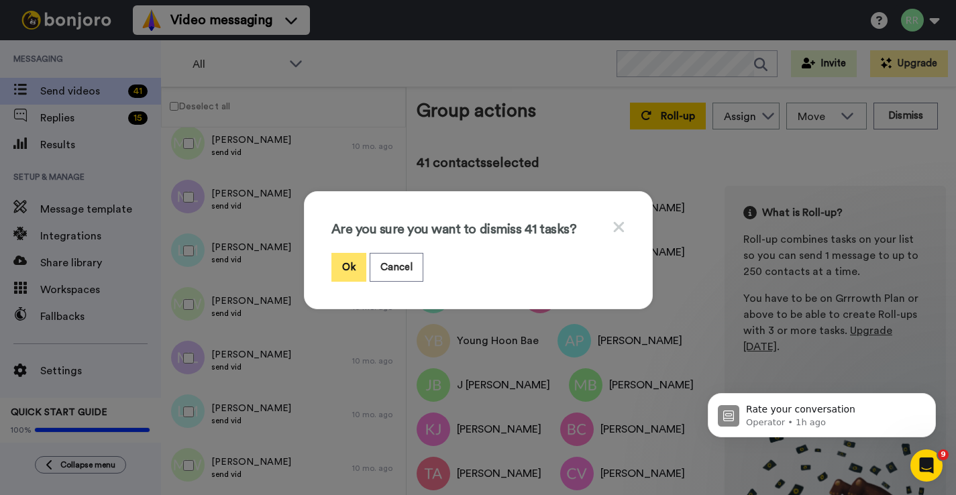
click at [351, 262] on button "Ok" at bounding box center [348, 267] width 35 height 29
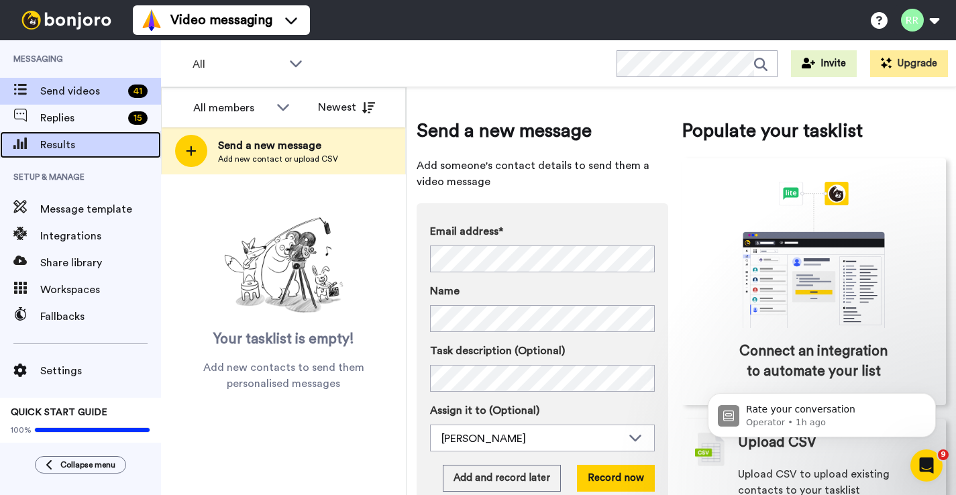
click at [91, 146] on span "Results" at bounding box center [100, 145] width 121 height 16
